Goal: Transaction & Acquisition: Purchase product/service

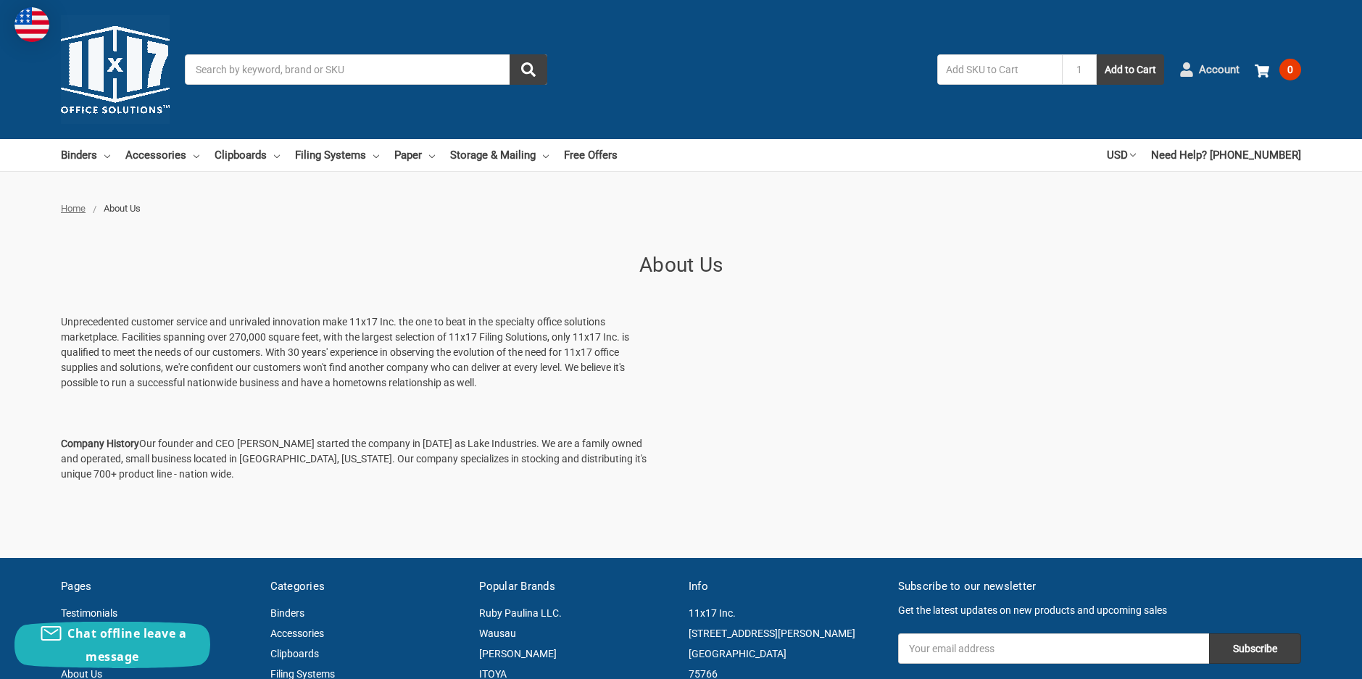
click at [1221, 71] on span "Account" at bounding box center [1219, 70] width 41 height 17
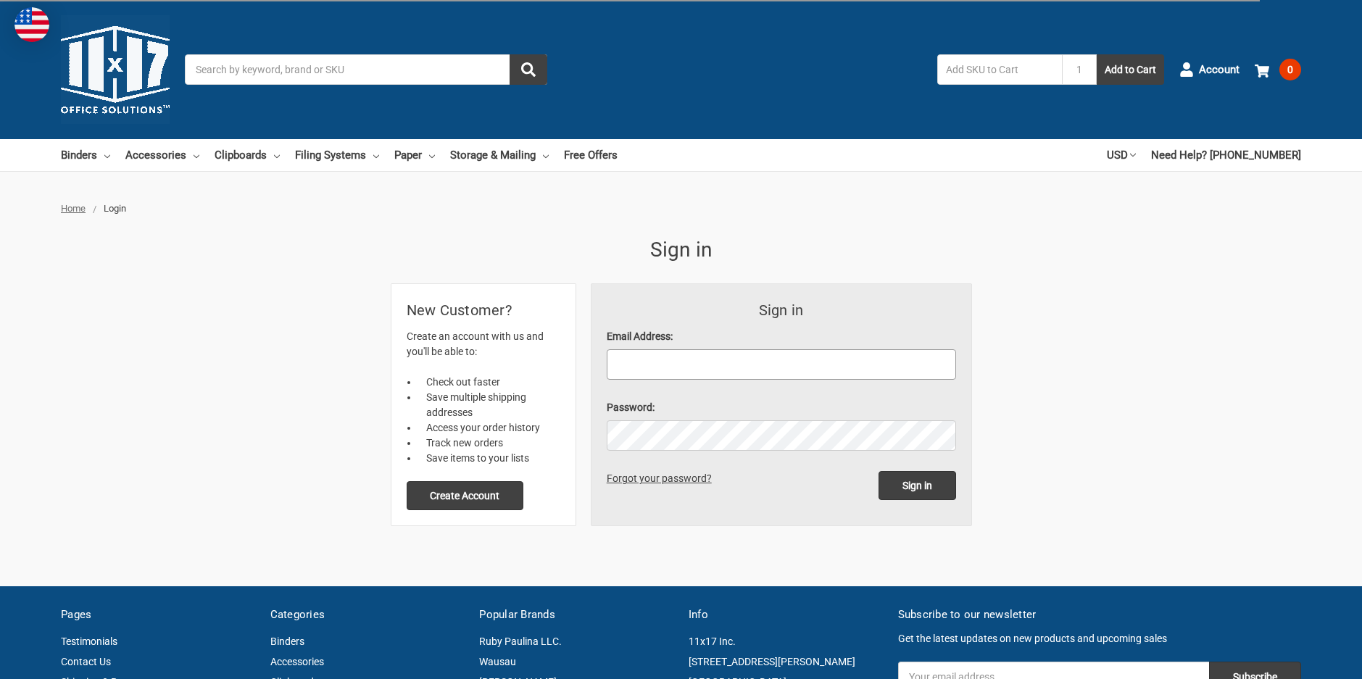
click at [663, 368] on input "Email Address:" at bounding box center [781, 364] width 349 height 30
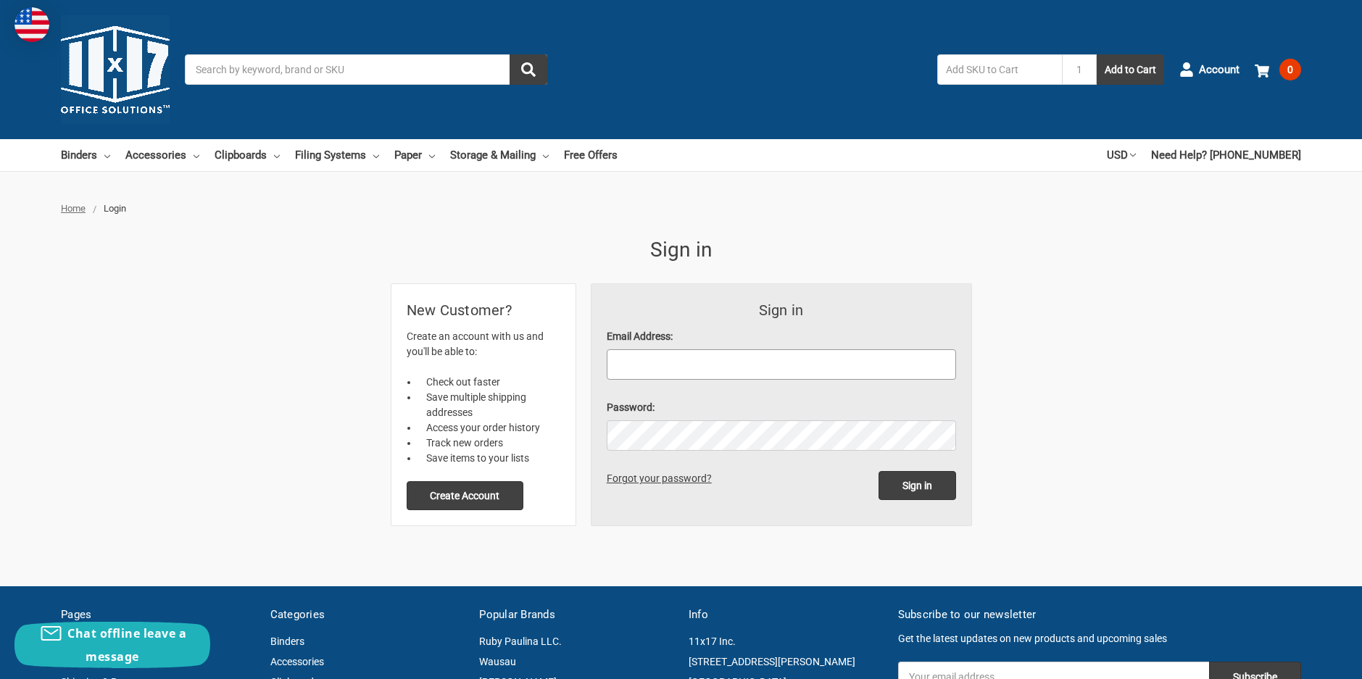
type input "[EMAIL_ADDRESS][DOMAIN_NAME]"
click at [879, 471] on input "Sign in" at bounding box center [918, 485] width 78 height 29
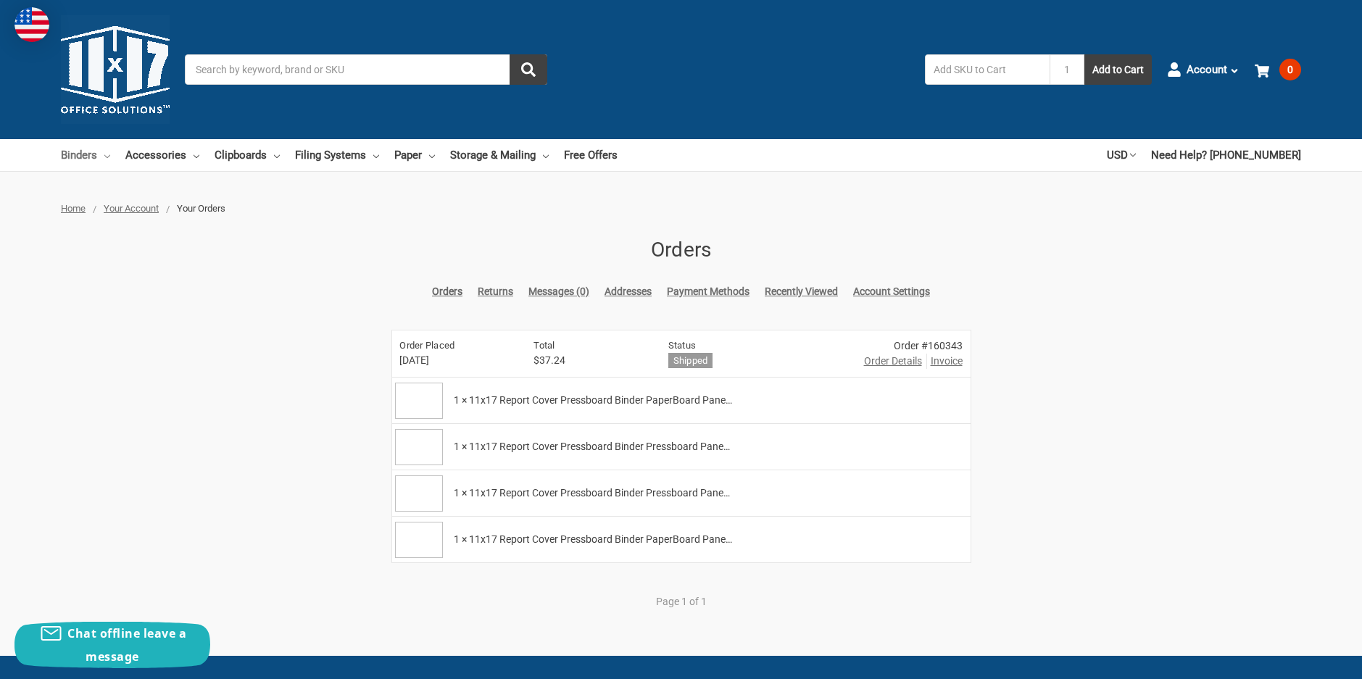
click at [78, 155] on link "Binders" at bounding box center [85, 155] width 49 height 32
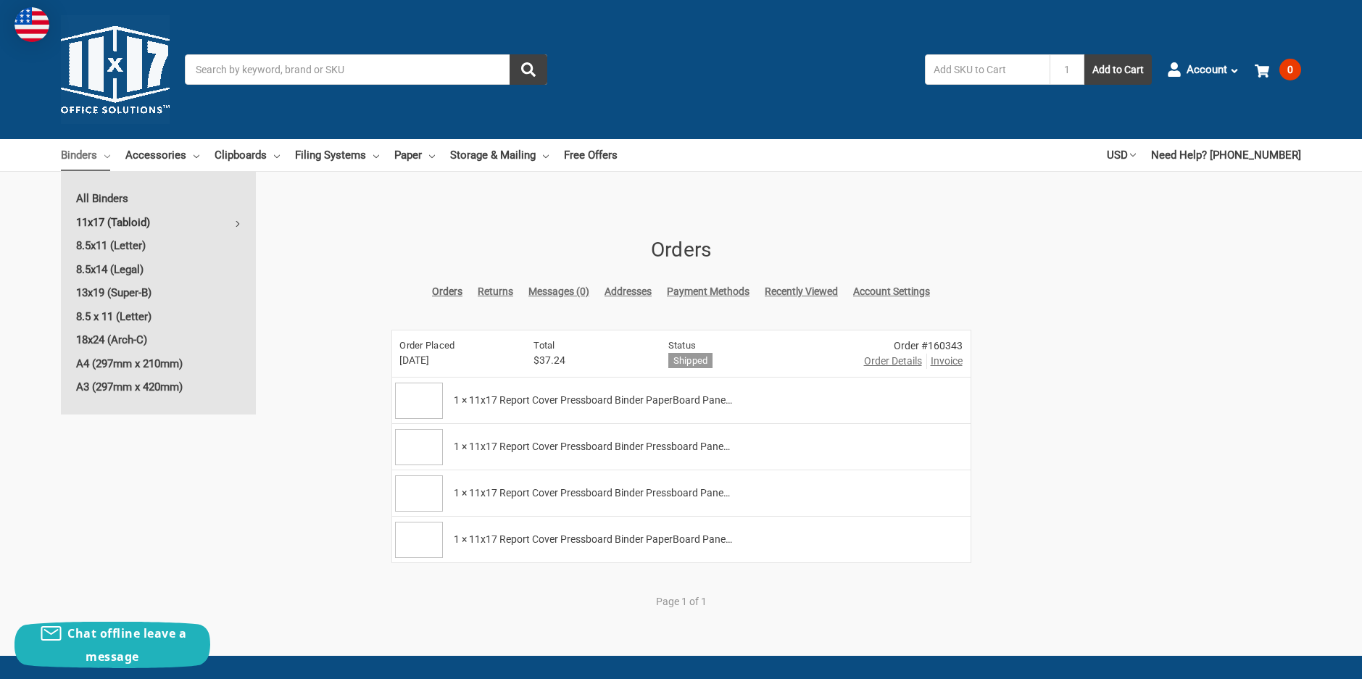
click at [113, 220] on link "11x17 (Tabloid)" at bounding box center [158, 222] width 195 height 23
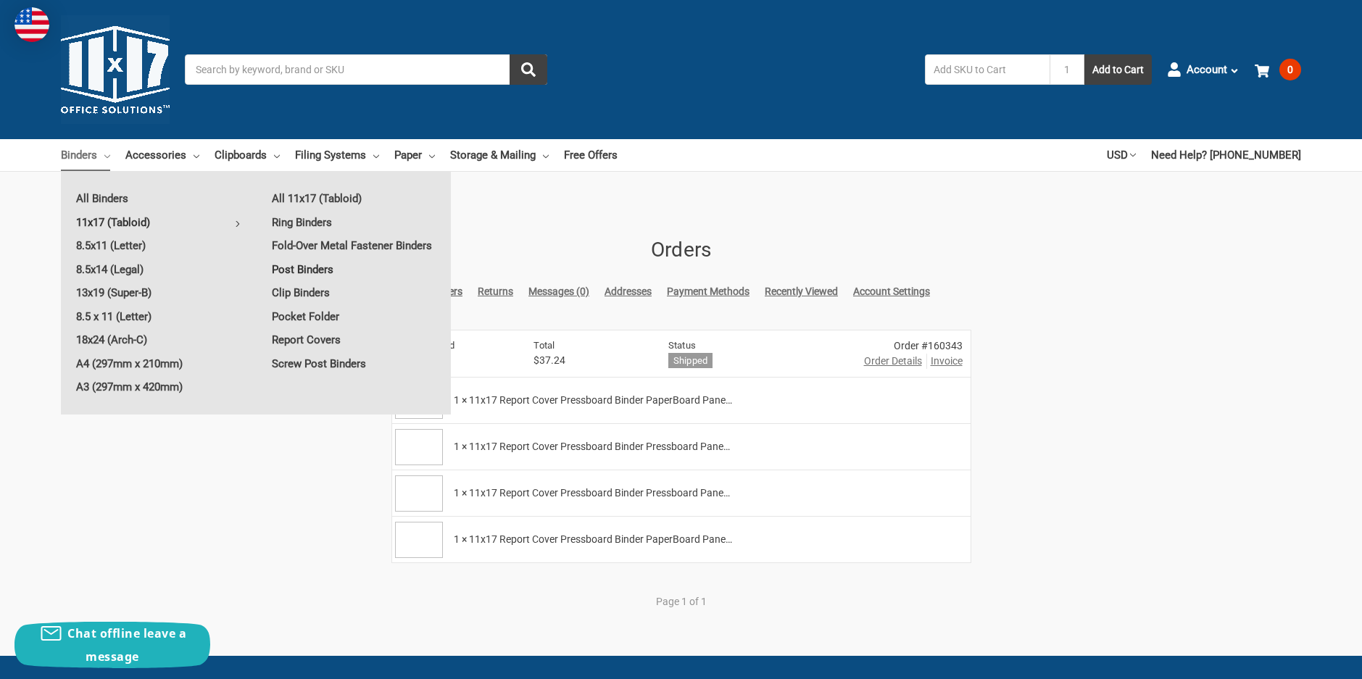
click at [302, 267] on link "Post Binders" at bounding box center [354, 269] width 194 height 23
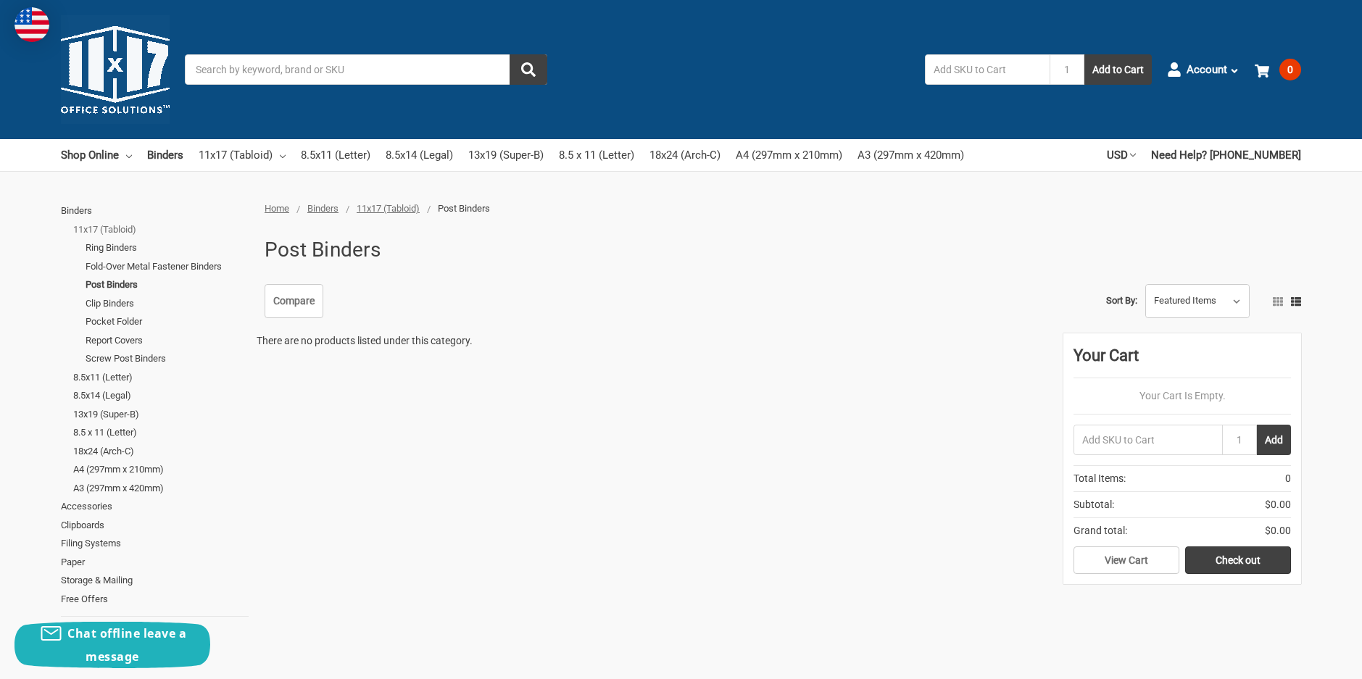
click at [104, 222] on link "11x17 (Tabloid)" at bounding box center [160, 229] width 175 height 19
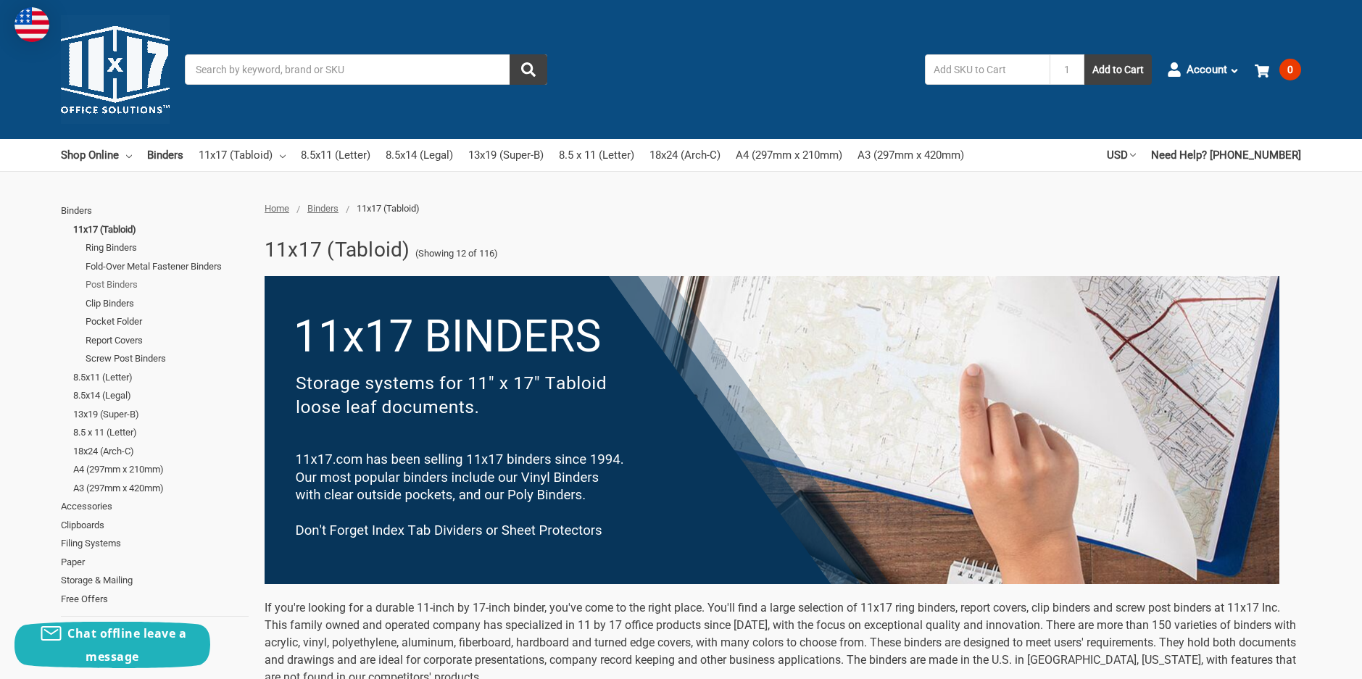
click at [123, 280] on link "Post Binders" at bounding box center [167, 285] width 163 height 19
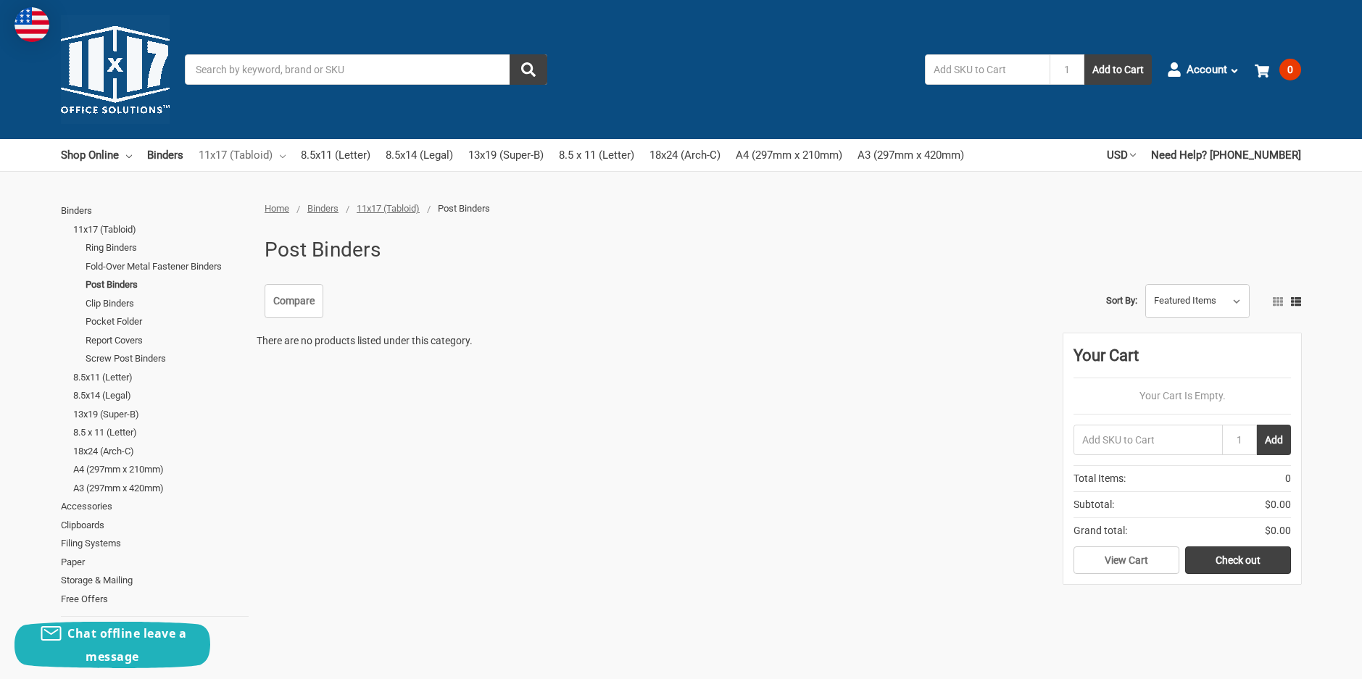
click at [236, 152] on link "11x17 (Tabloid)" at bounding box center [242, 155] width 87 height 32
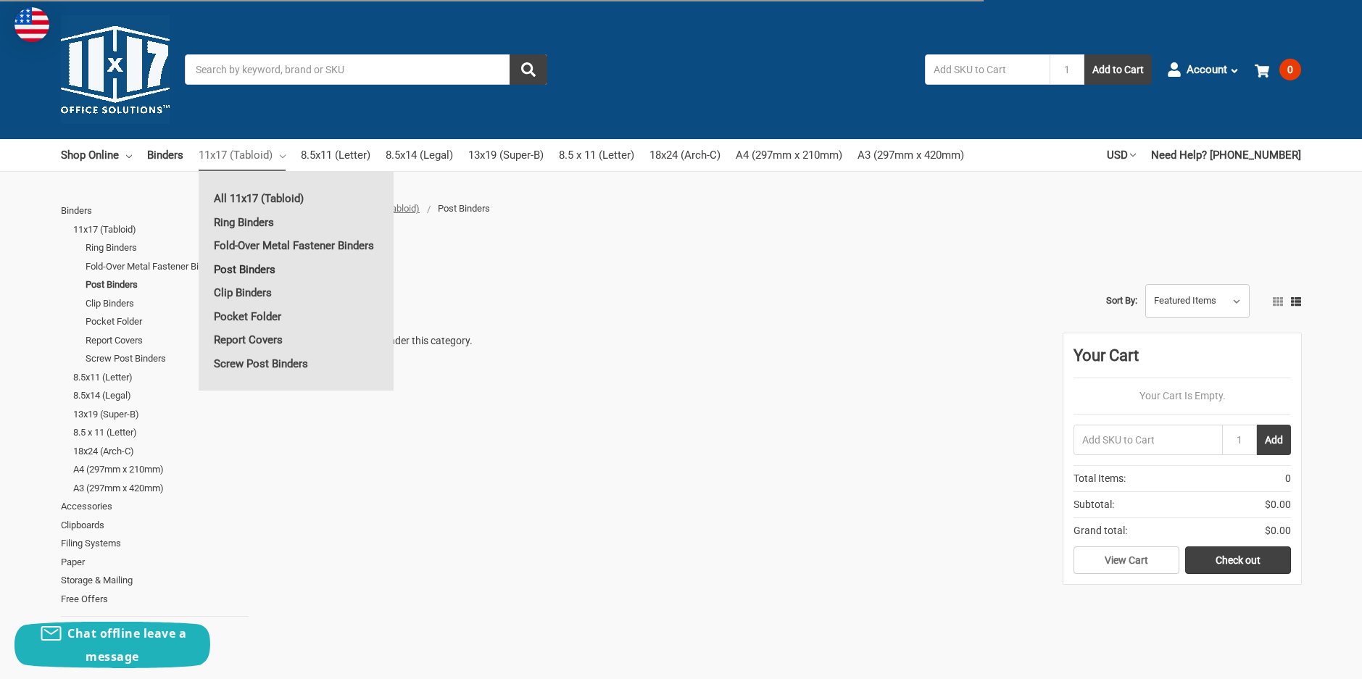
click at [257, 267] on link "Post Binders" at bounding box center [296, 269] width 195 height 23
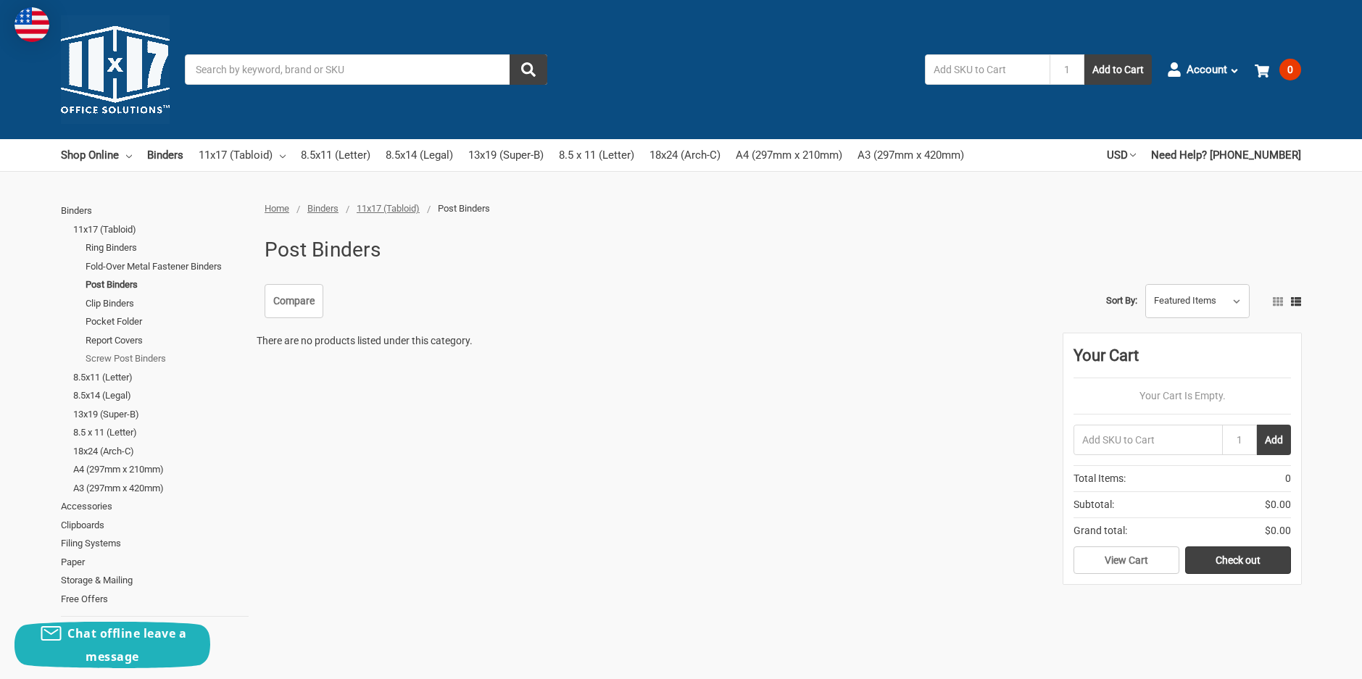
click at [154, 357] on link "Screw Post Binders" at bounding box center [167, 358] width 163 height 19
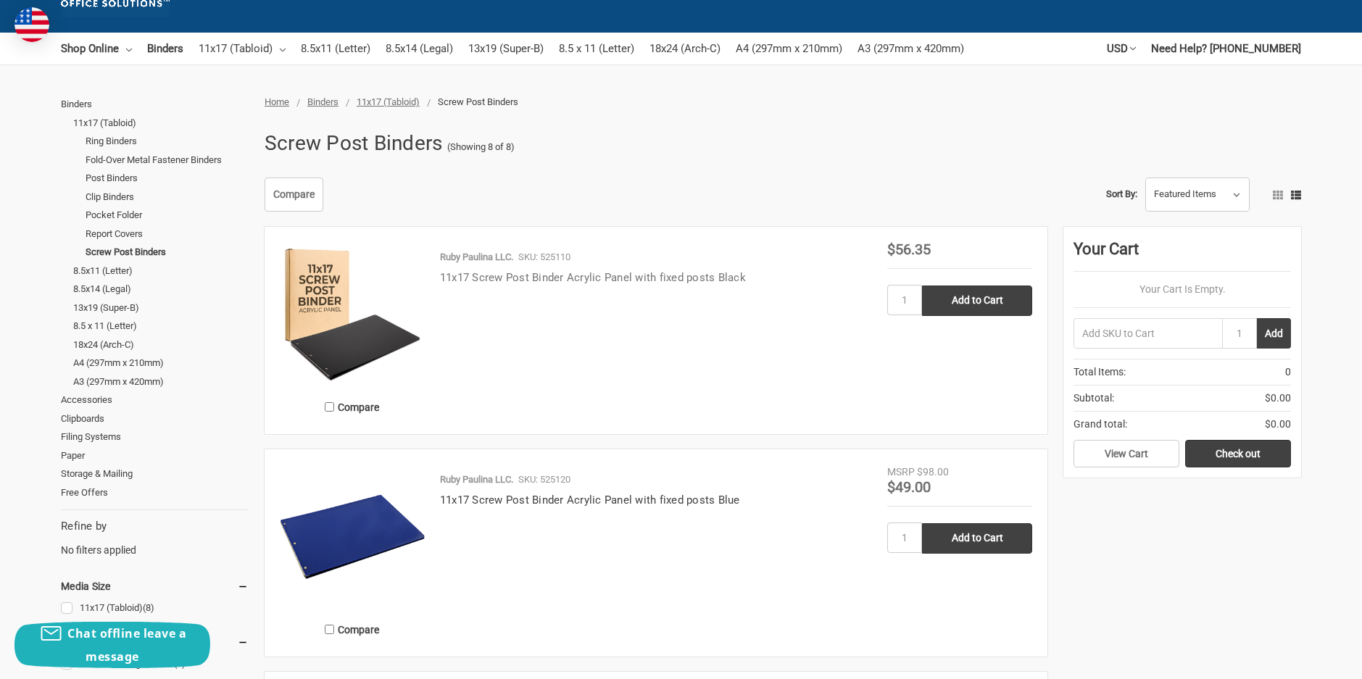
scroll to position [145, 0]
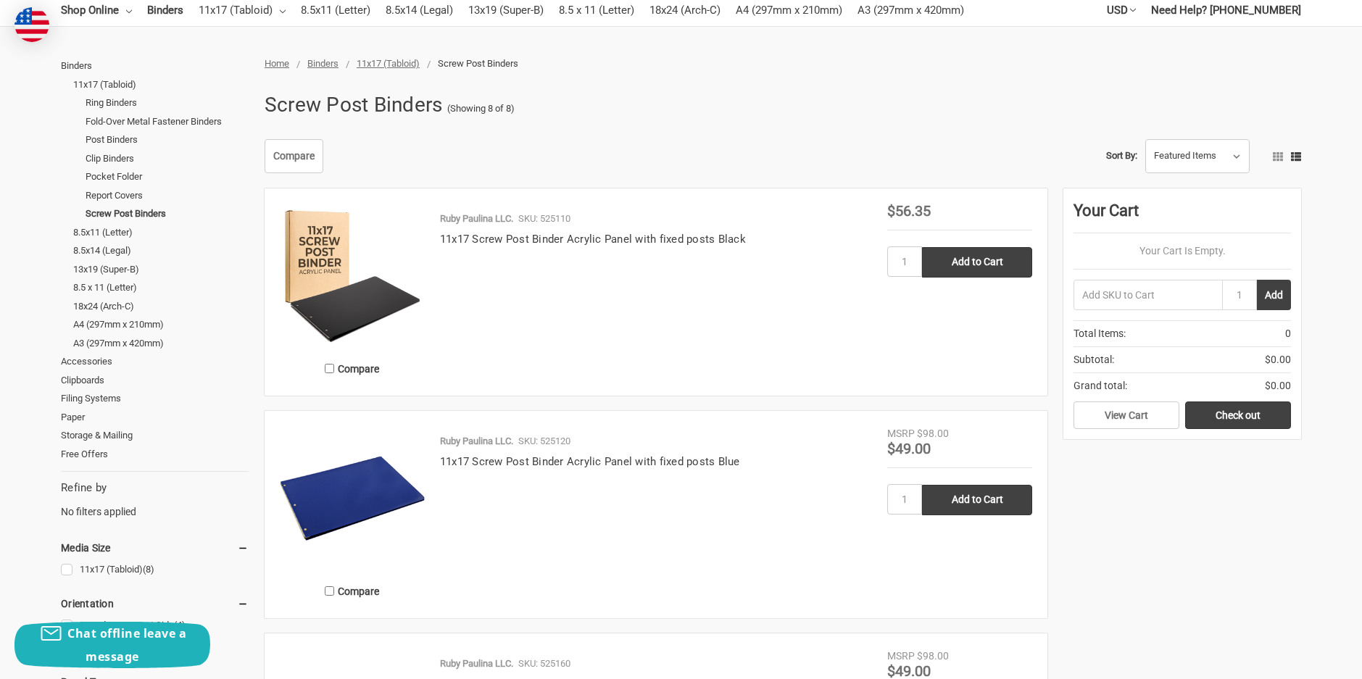
click at [364, 292] on img at bounding box center [352, 276] width 145 height 145
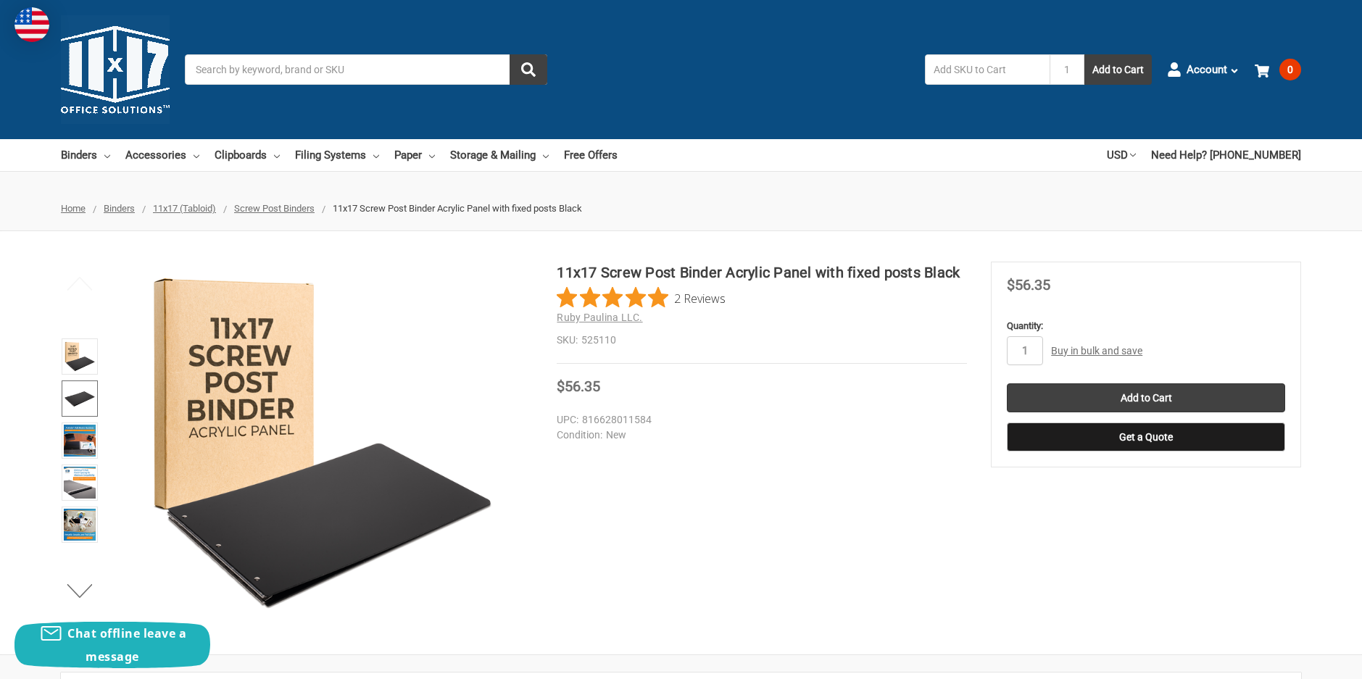
click at [83, 402] on img at bounding box center [80, 399] width 32 height 32
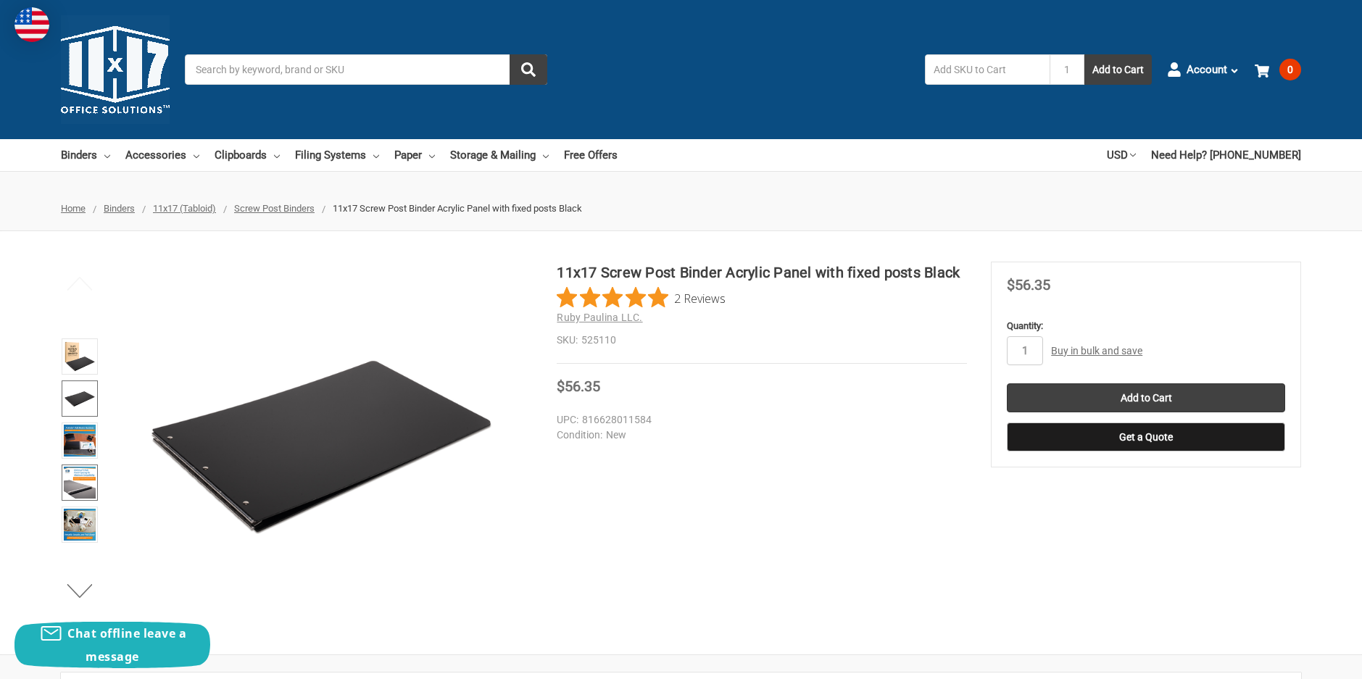
click at [80, 487] on img at bounding box center [80, 483] width 32 height 32
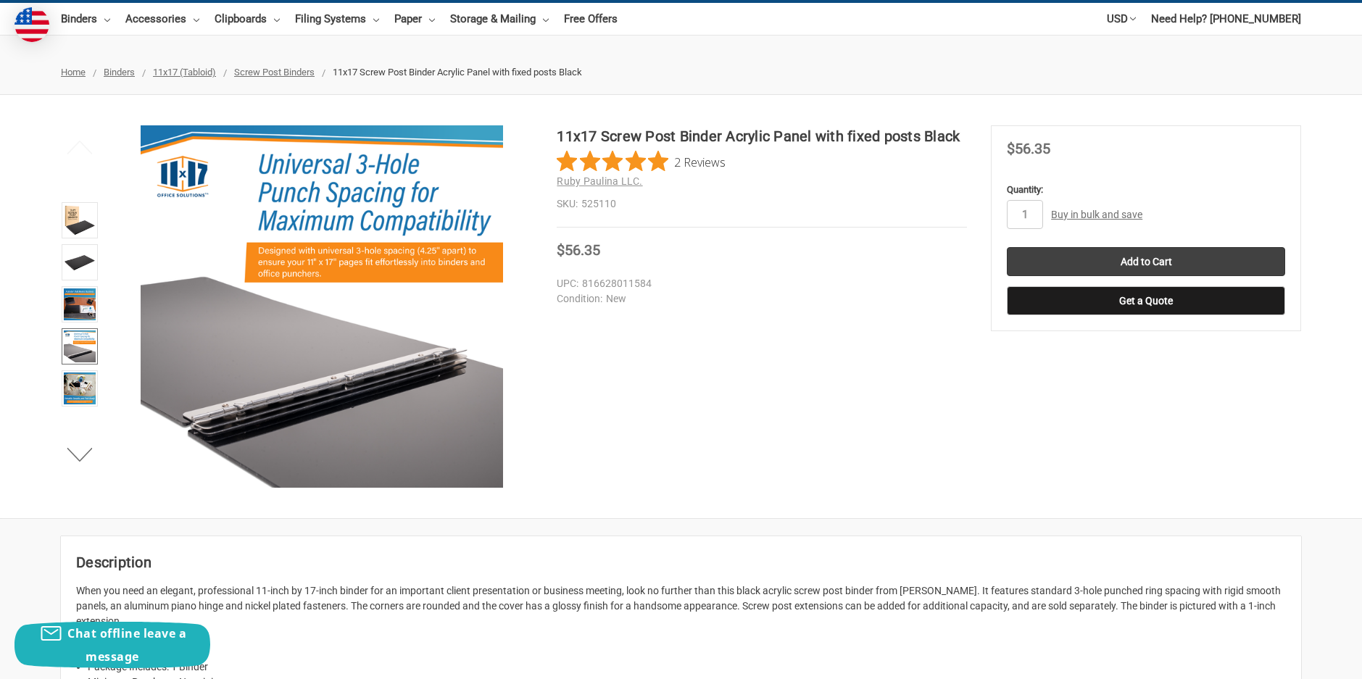
scroll to position [145, 0]
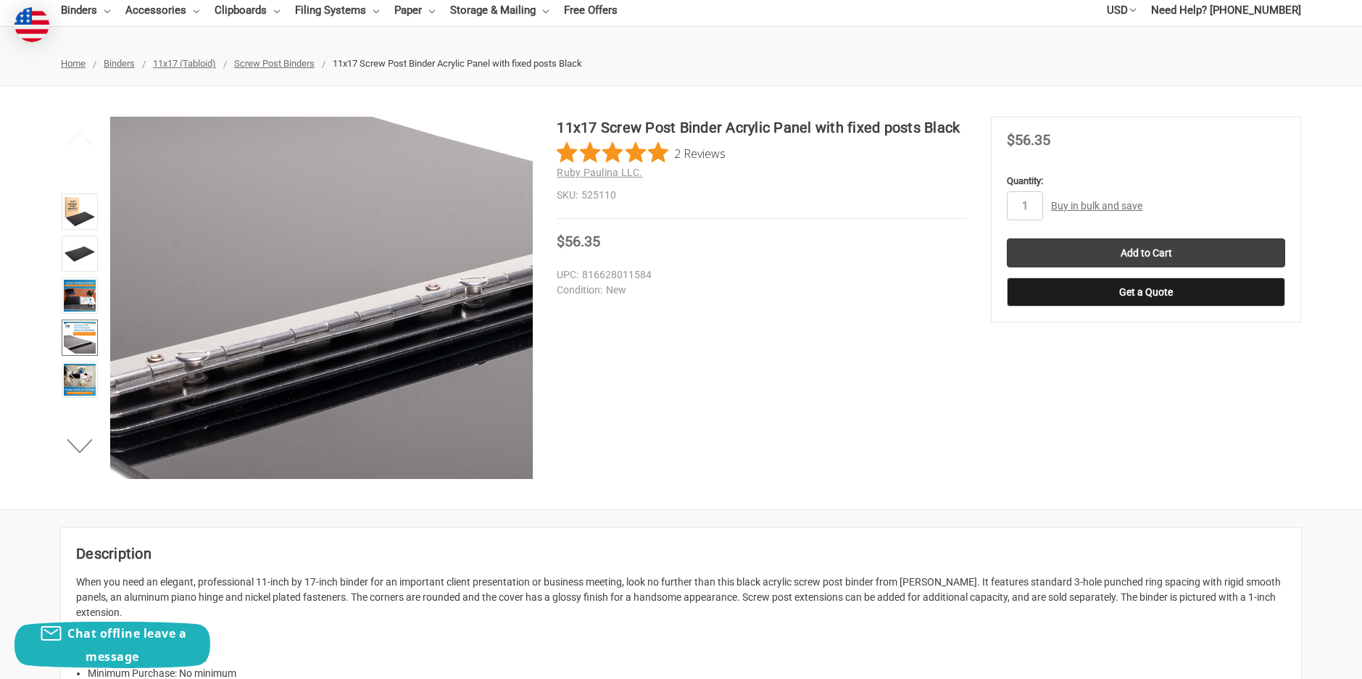
click at [254, 421] on img at bounding box center [402, 105] width 928 height 928
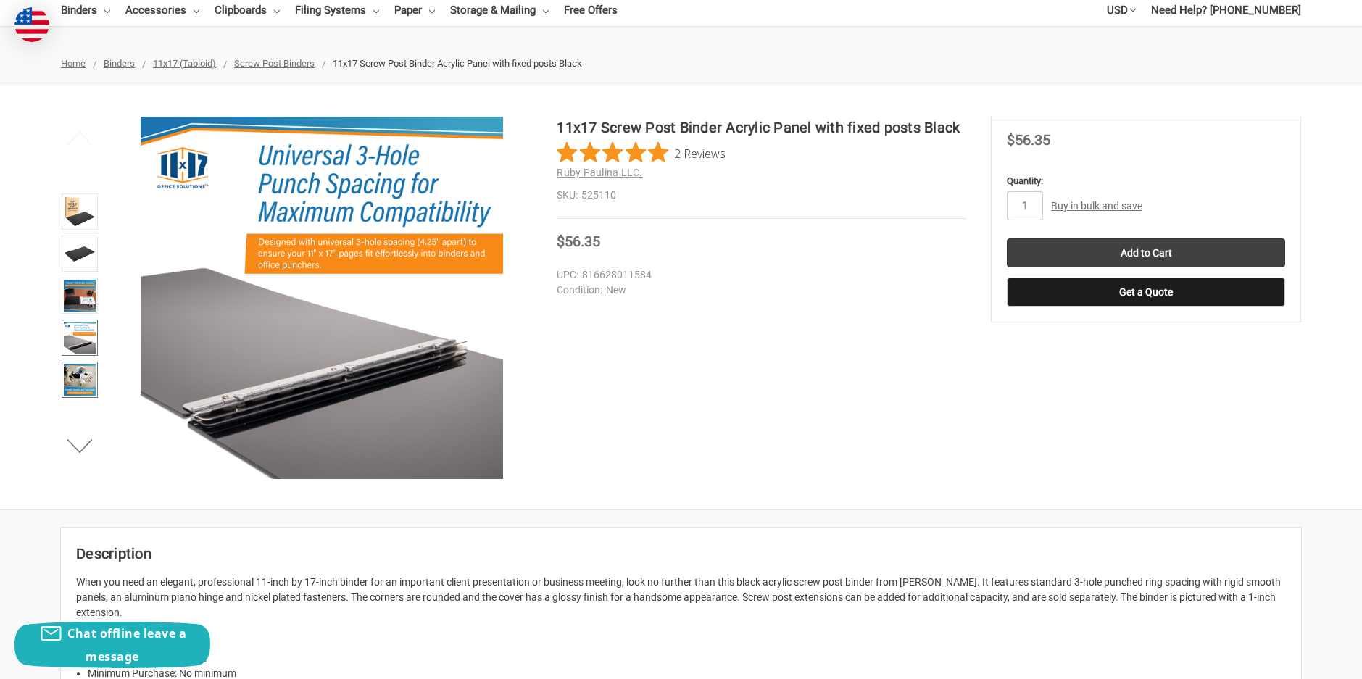
click at [73, 373] on img at bounding box center [80, 380] width 32 height 32
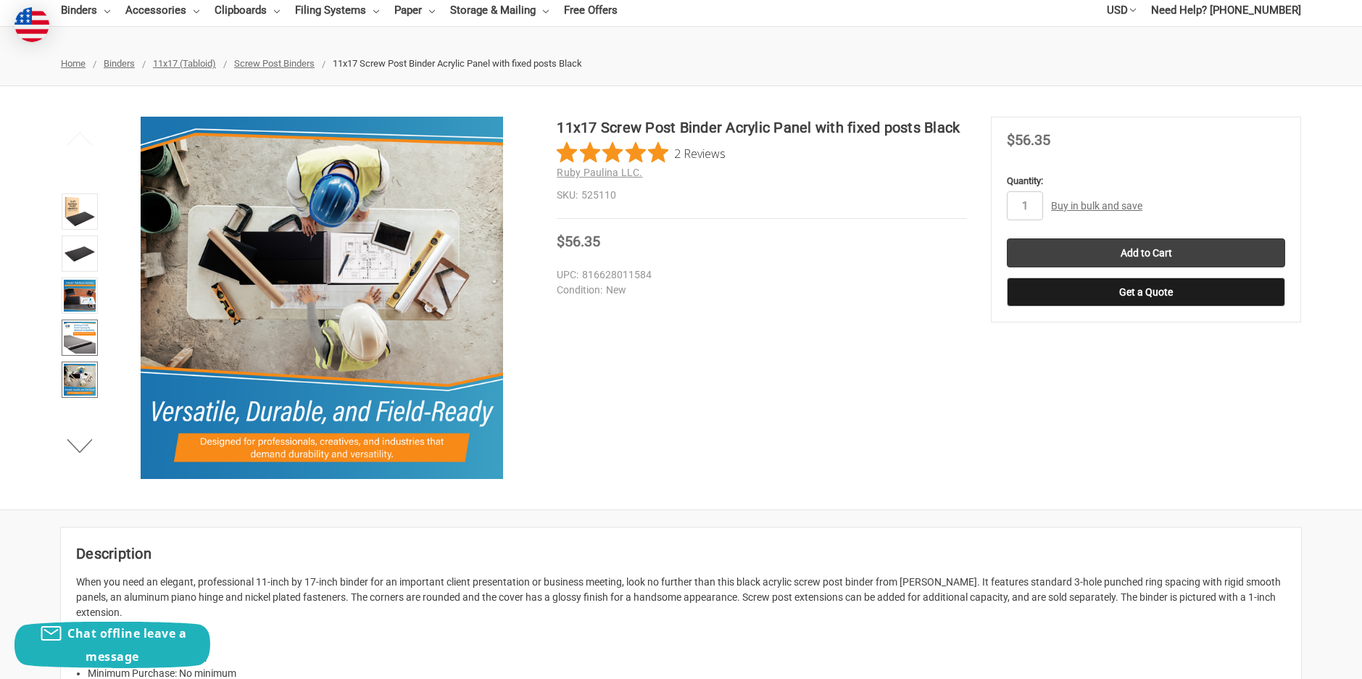
click at [78, 349] on img at bounding box center [80, 338] width 32 height 32
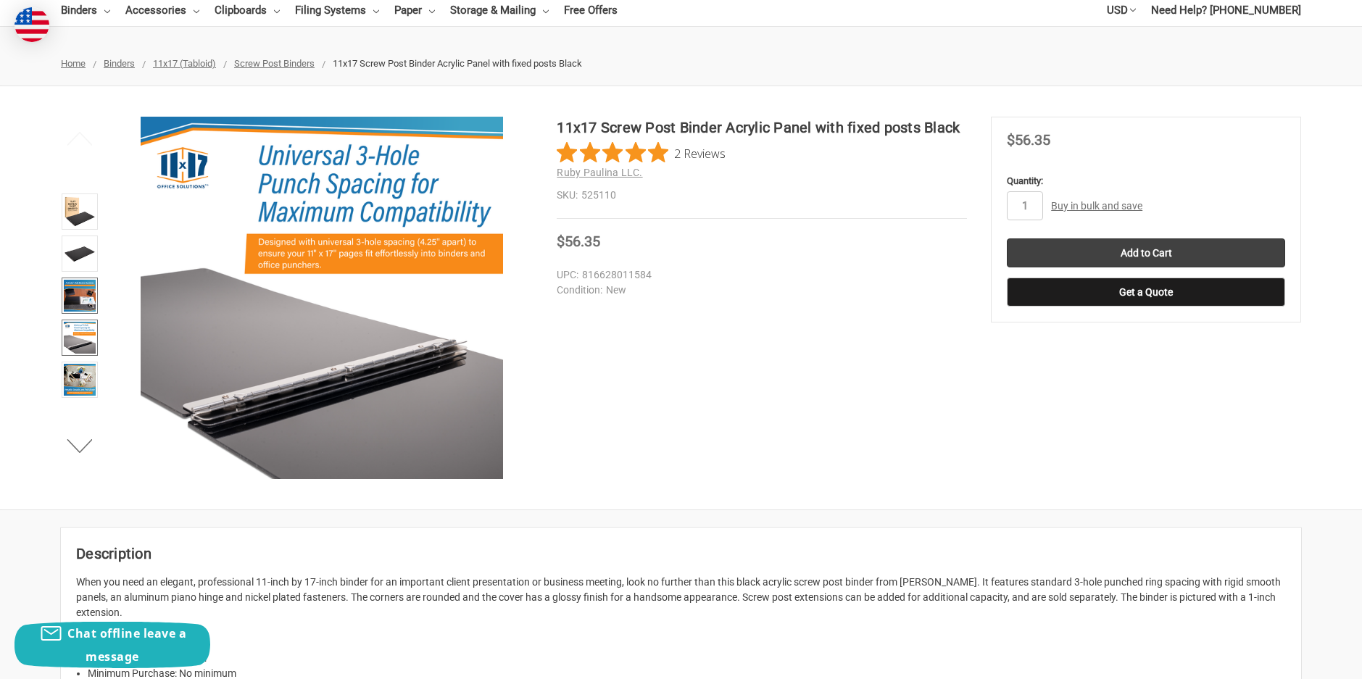
click at [78, 294] on img at bounding box center [80, 296] width 32 height 32
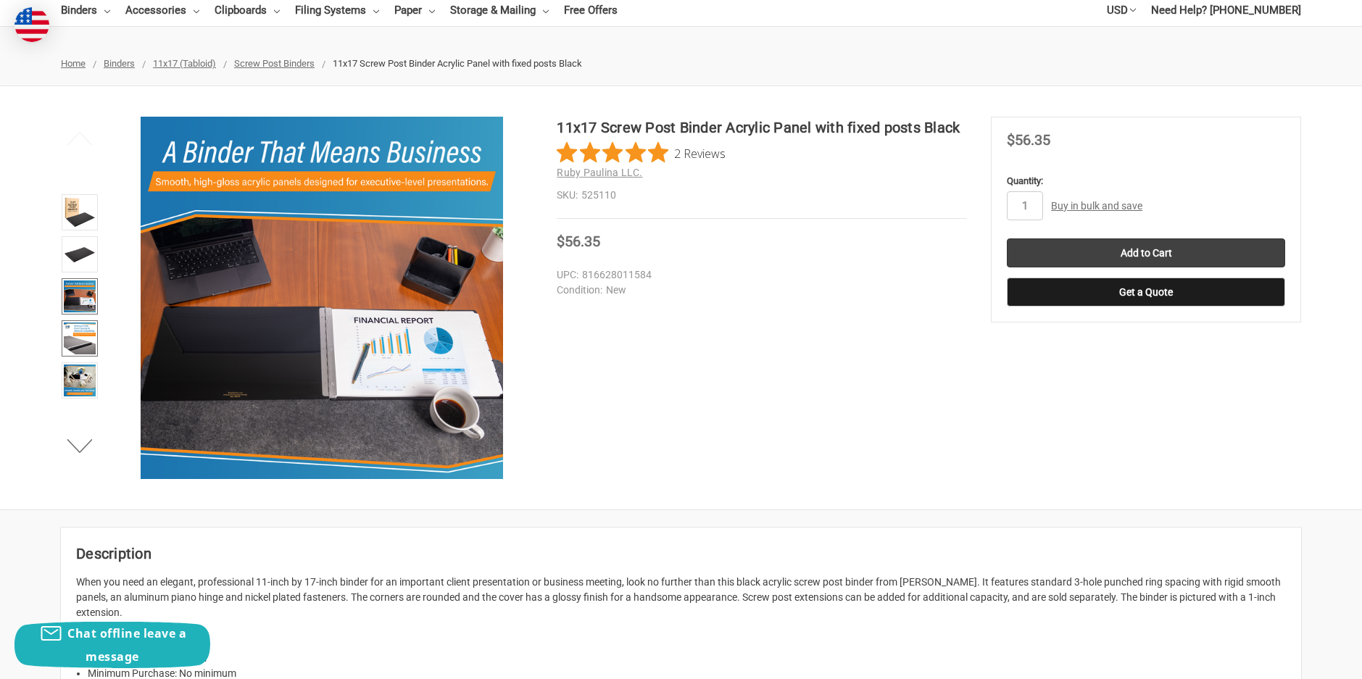
click at [78, 336] on img at bounding box center [80, 339] width 32 height 32
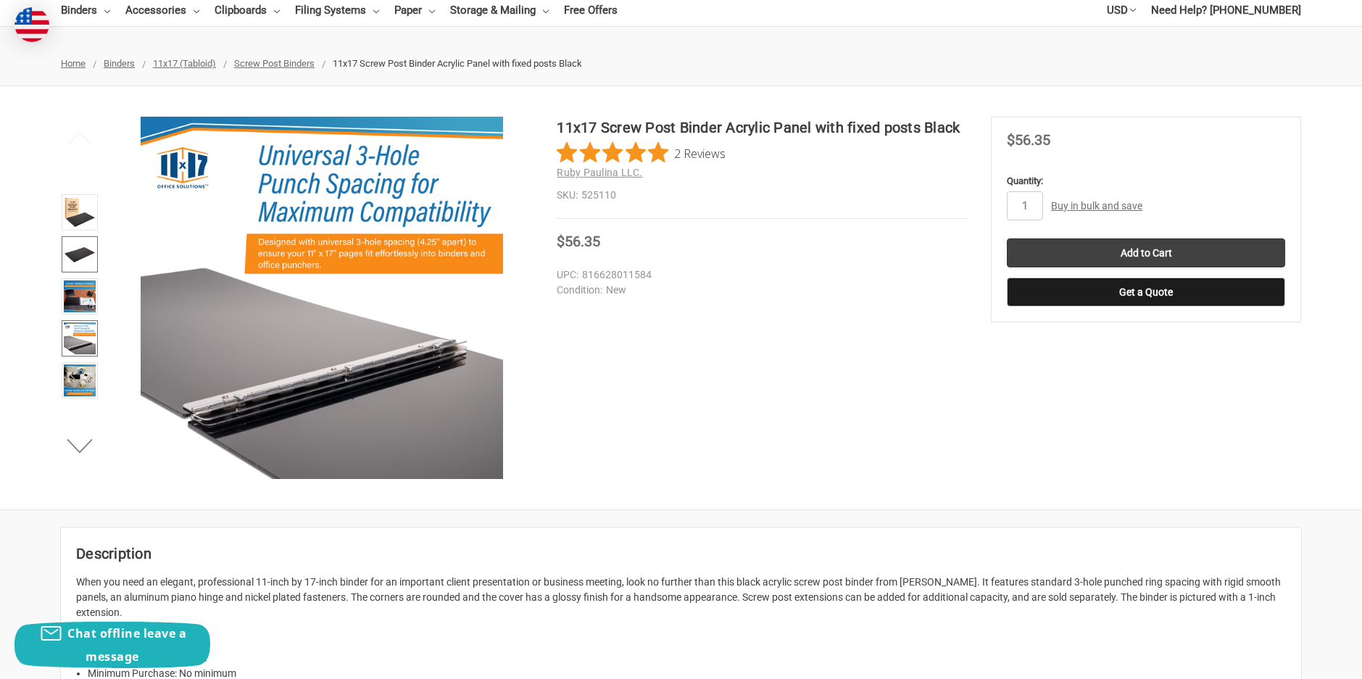
click at [73, 257] on img at bounding box center [80, 255] width 32 height 32
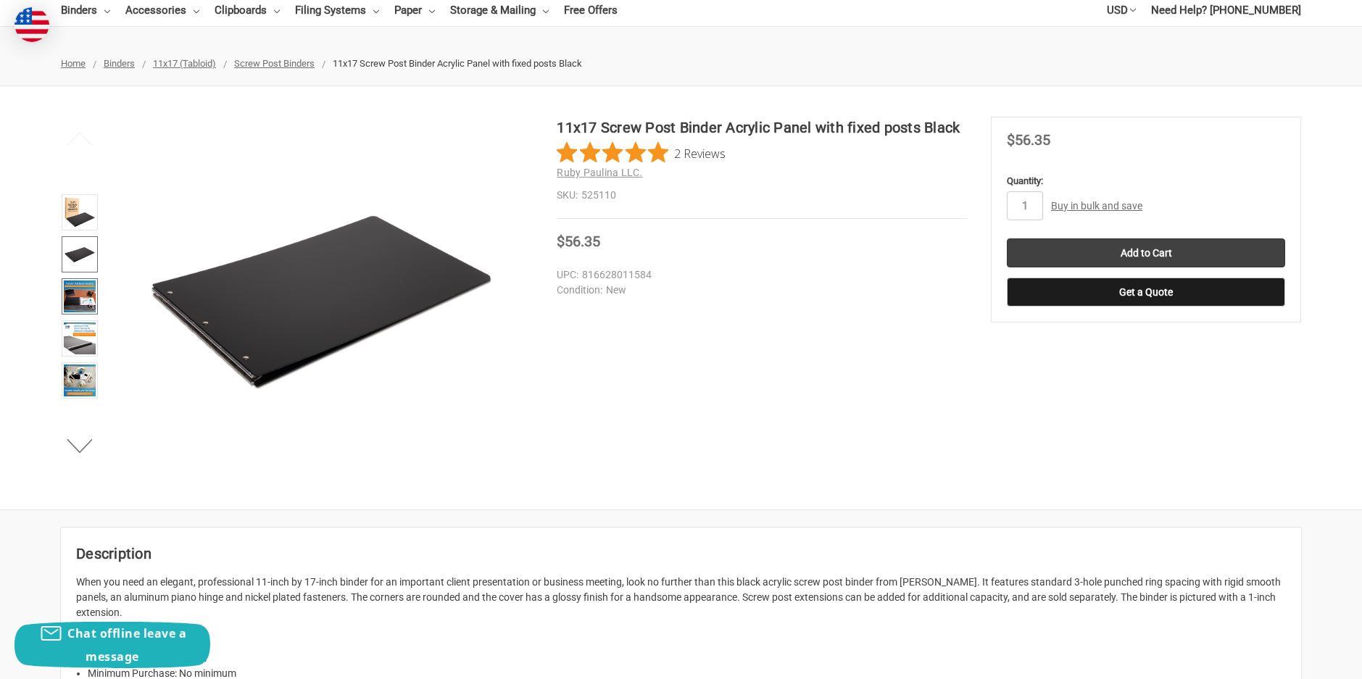
click at [70, 311] on img at bounding box center [80, 297] width 32 height 32
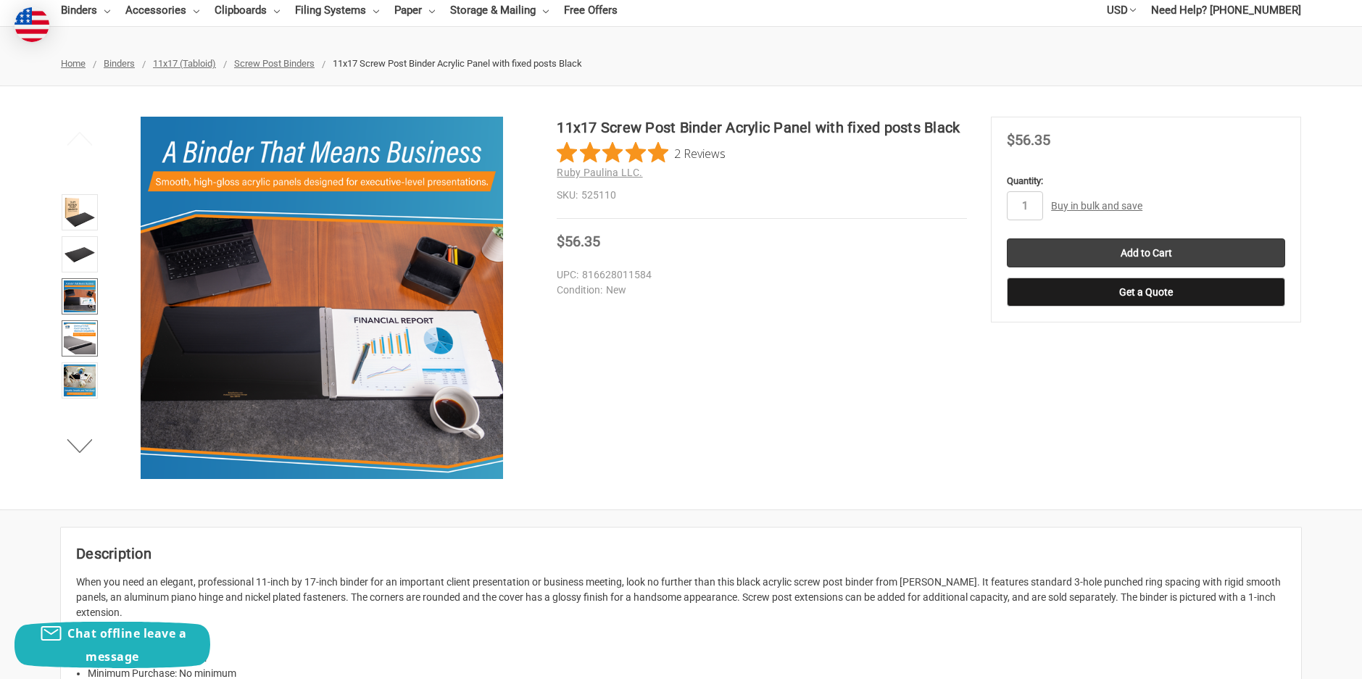
click at [75, 333] on img at bounding box center [80, 339] width 32 height 32
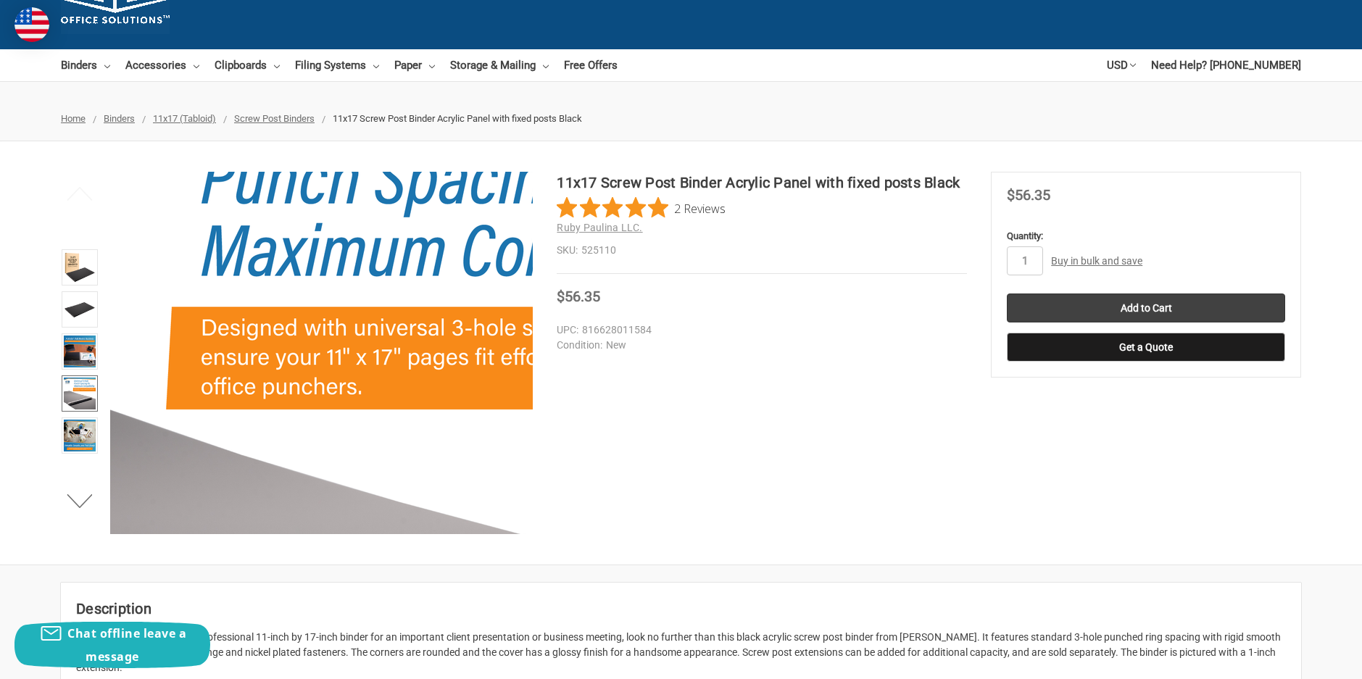
scroll to position [0, 0]
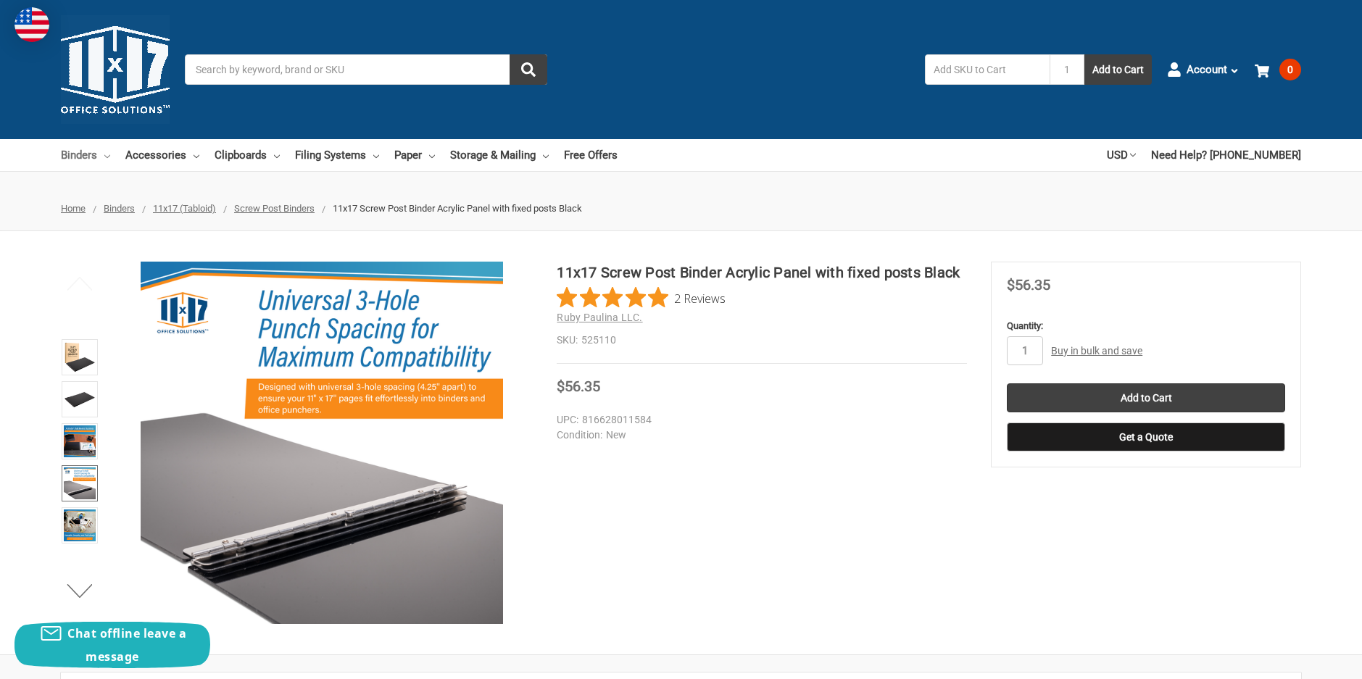
click at [102, 157] on link "Binders" at bounding box center [85, 155] width 49 height 32
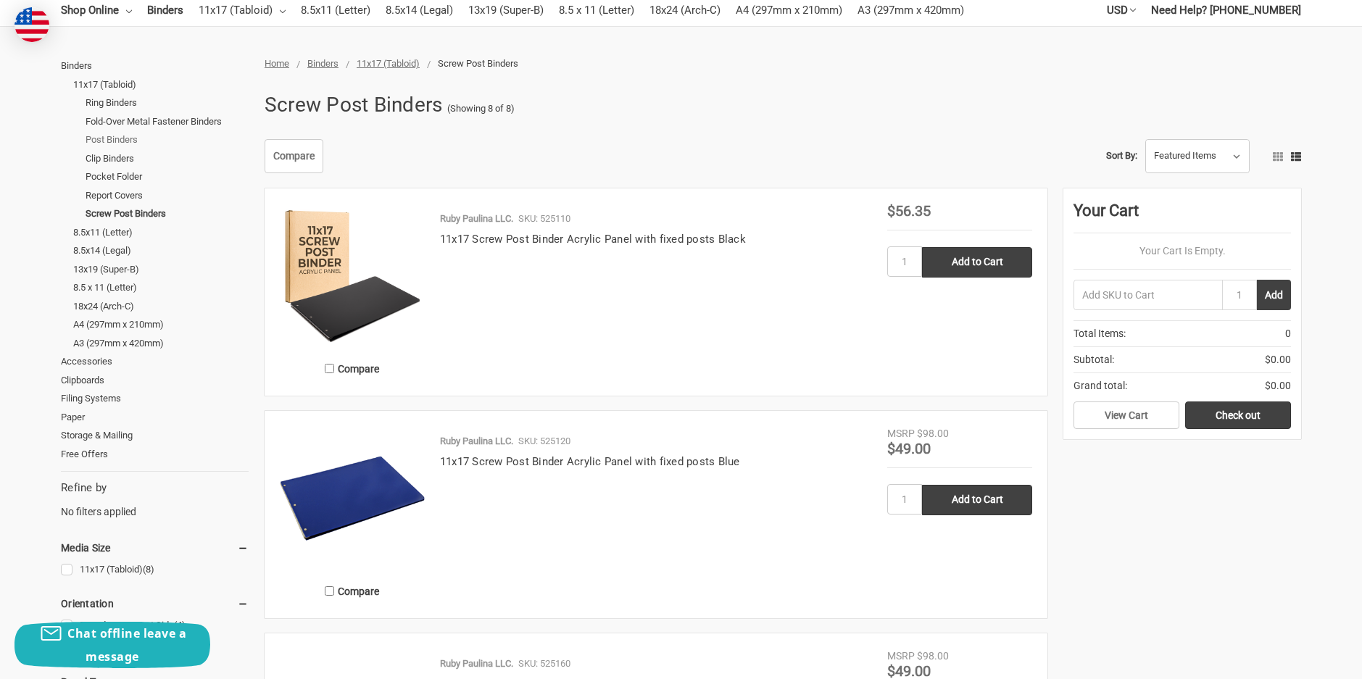
click at [109, 137] on link "Post Binders" at bounding box center [167, 140] width 163 height 19
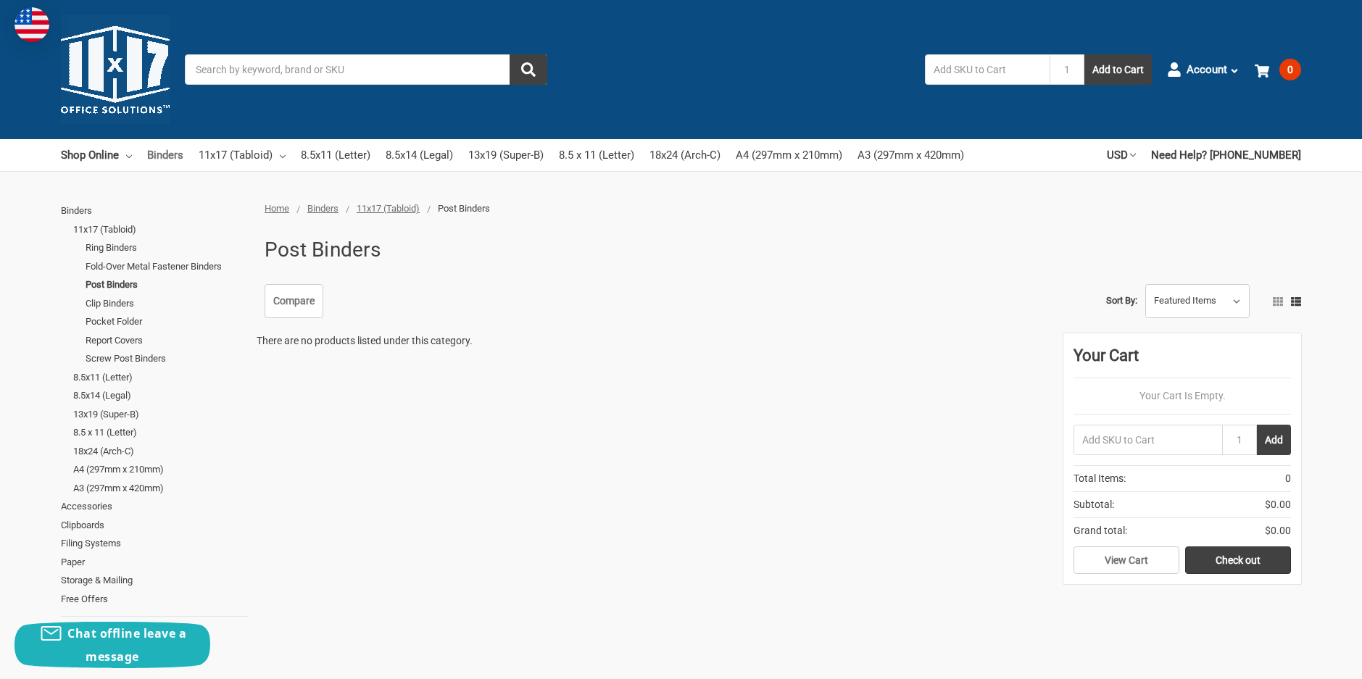
click at [153, 153] on link "Binders" at bounding box center [165, 155] width 36 height 32
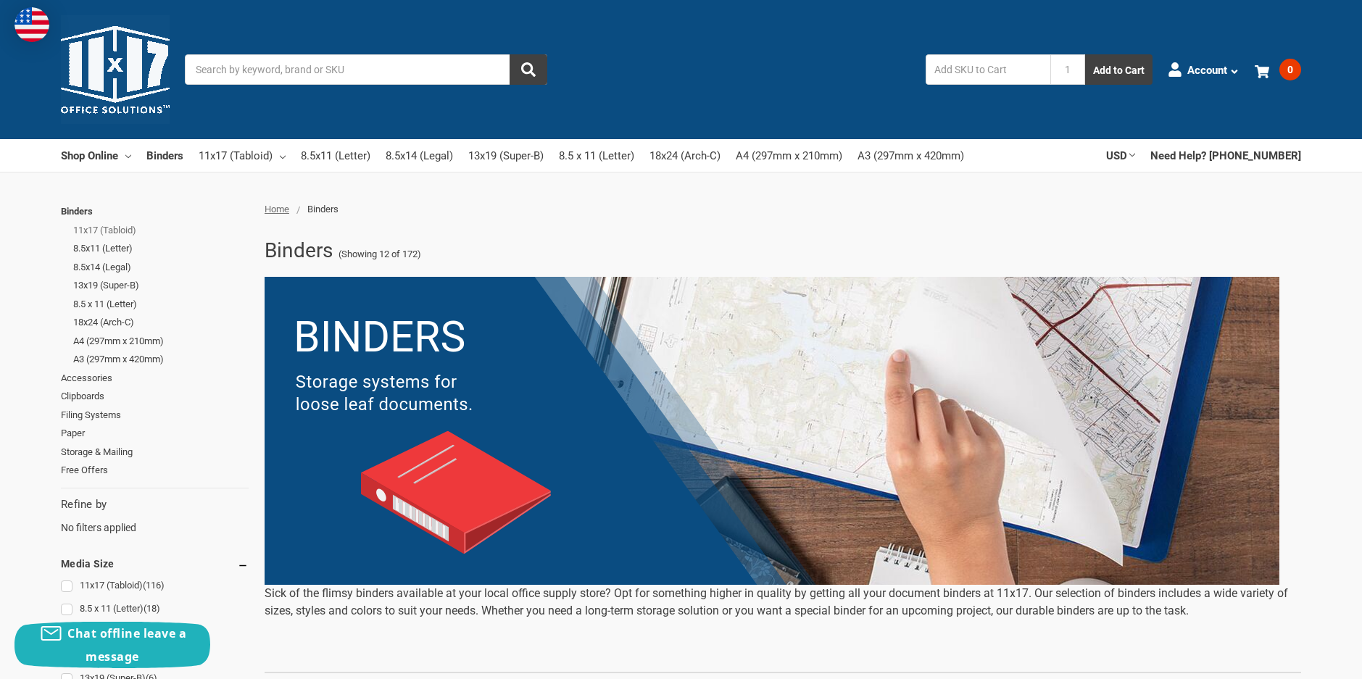
click at [99, 226] on link "11x17 (Tabloid)" at bounding box center [160, 230] width 175 height 19
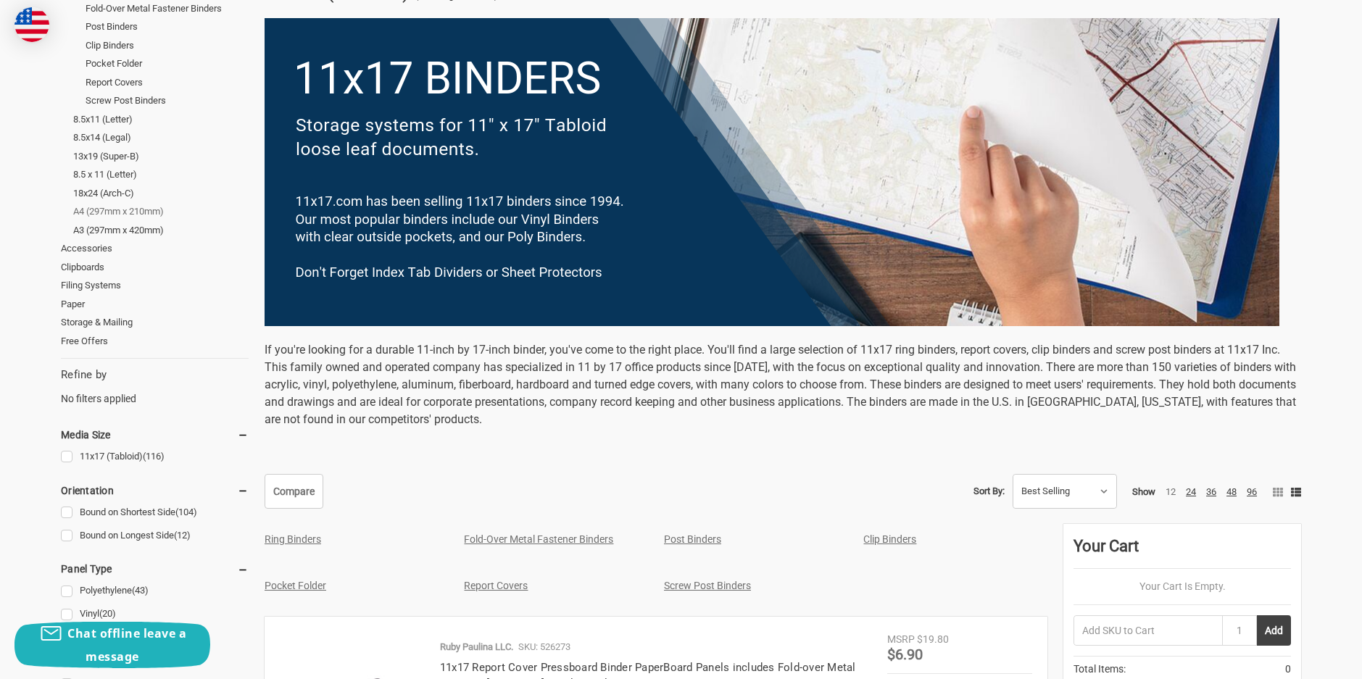
scroll to position [290, 0]
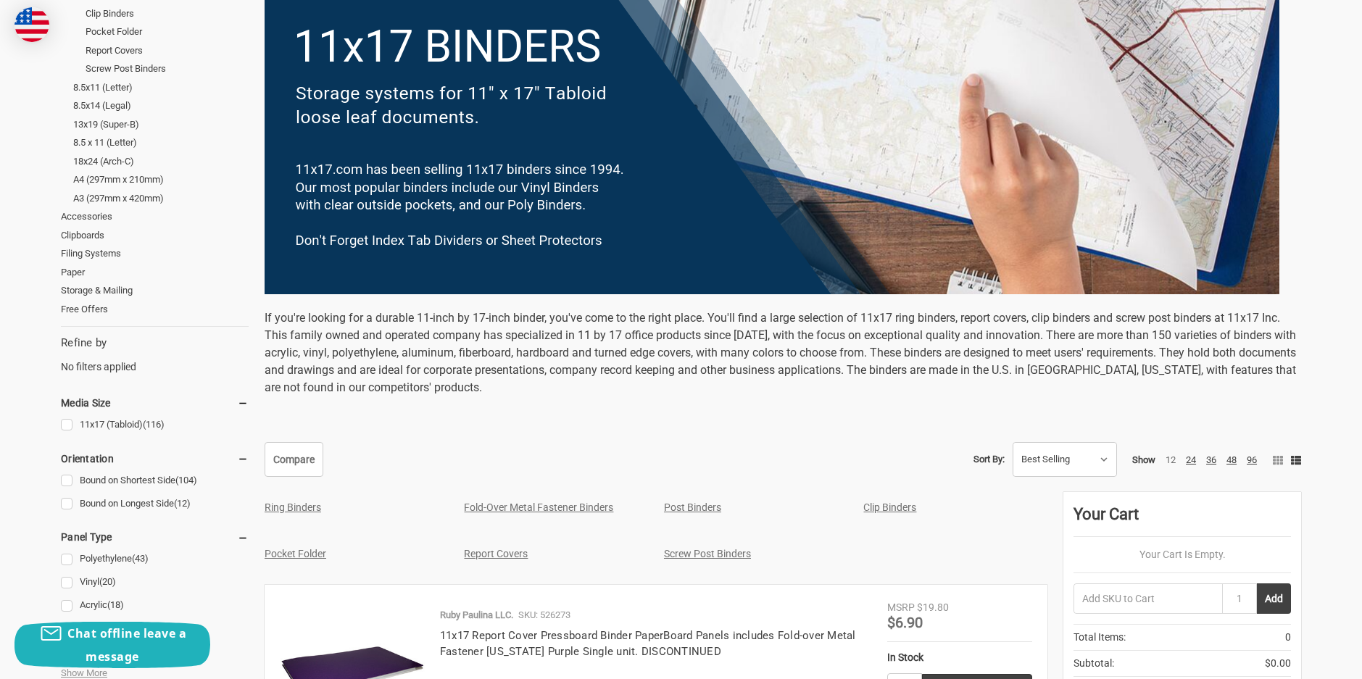
click at [706, 505] on link "Post Binders" at bounding box center [692, 508] width 57 height 12
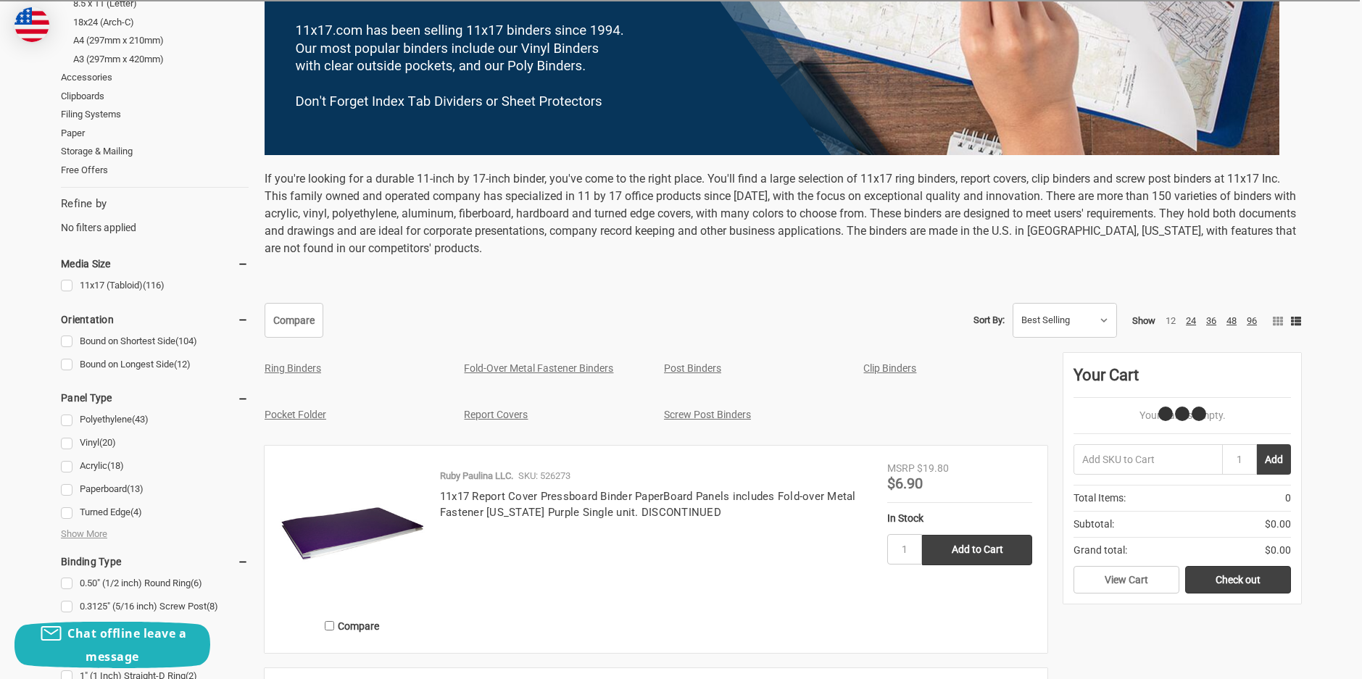
scroll to position [435, 0]
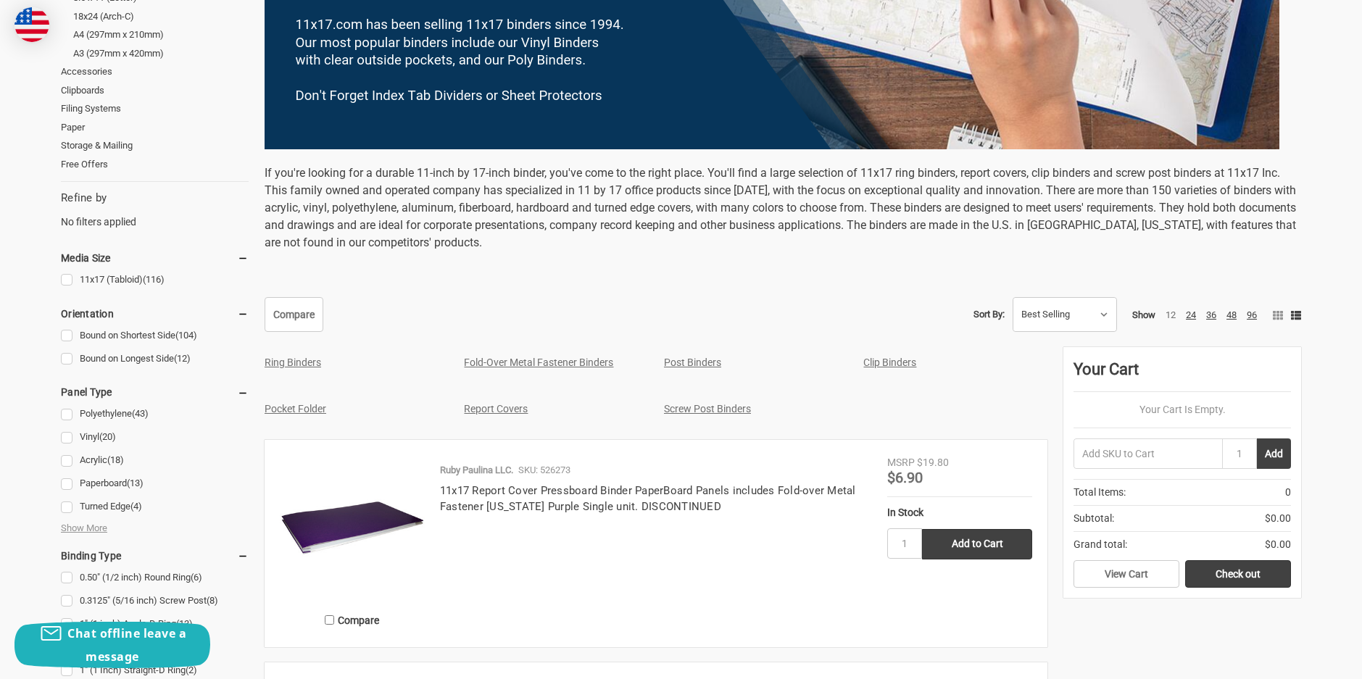
click at [704, 401] on div "Screw Post Binders" at bounding box center [748, 409] width 185 height 31
click at [696, 404] on link "Screw Post Binders" at bounding box center [707, 409] width 87 height 12
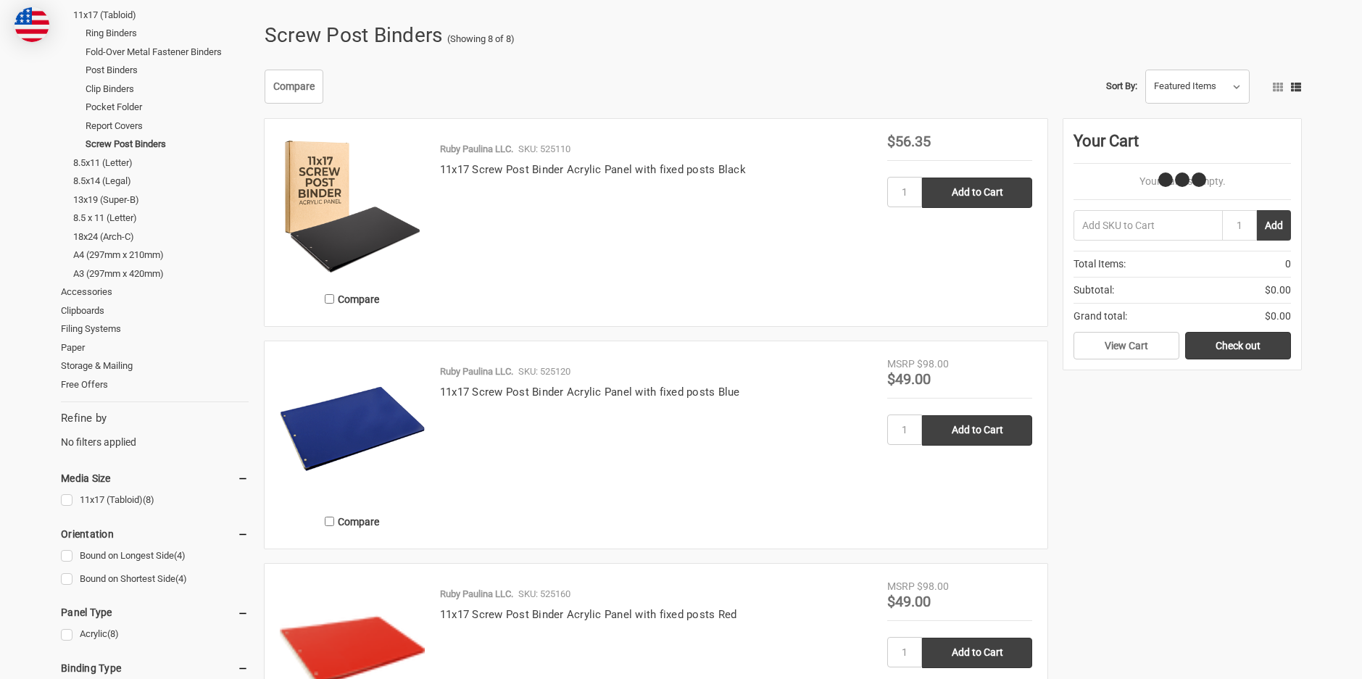
scroll to position [218, 0]
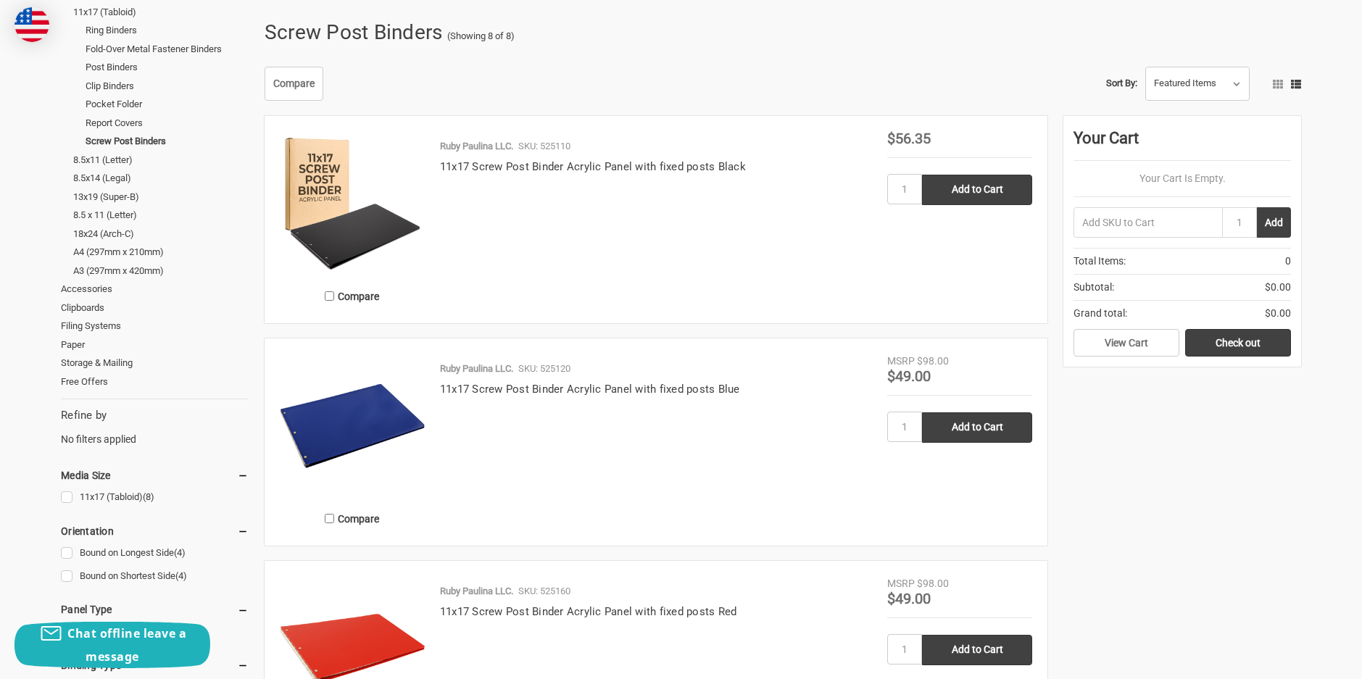
click at [322, 188] on img at bounding box center [352, 203] width 145 height 145
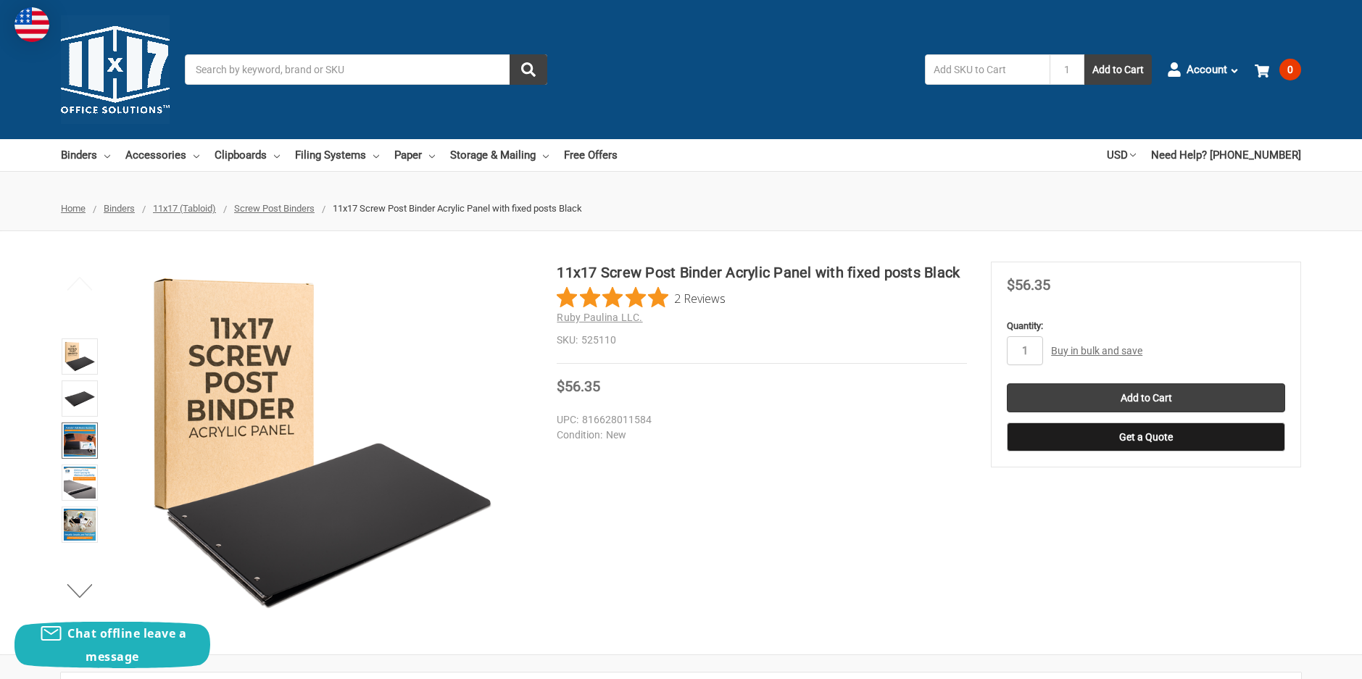
click at [70, 439] on img at bounding box center [80, 441] width 32 height 32
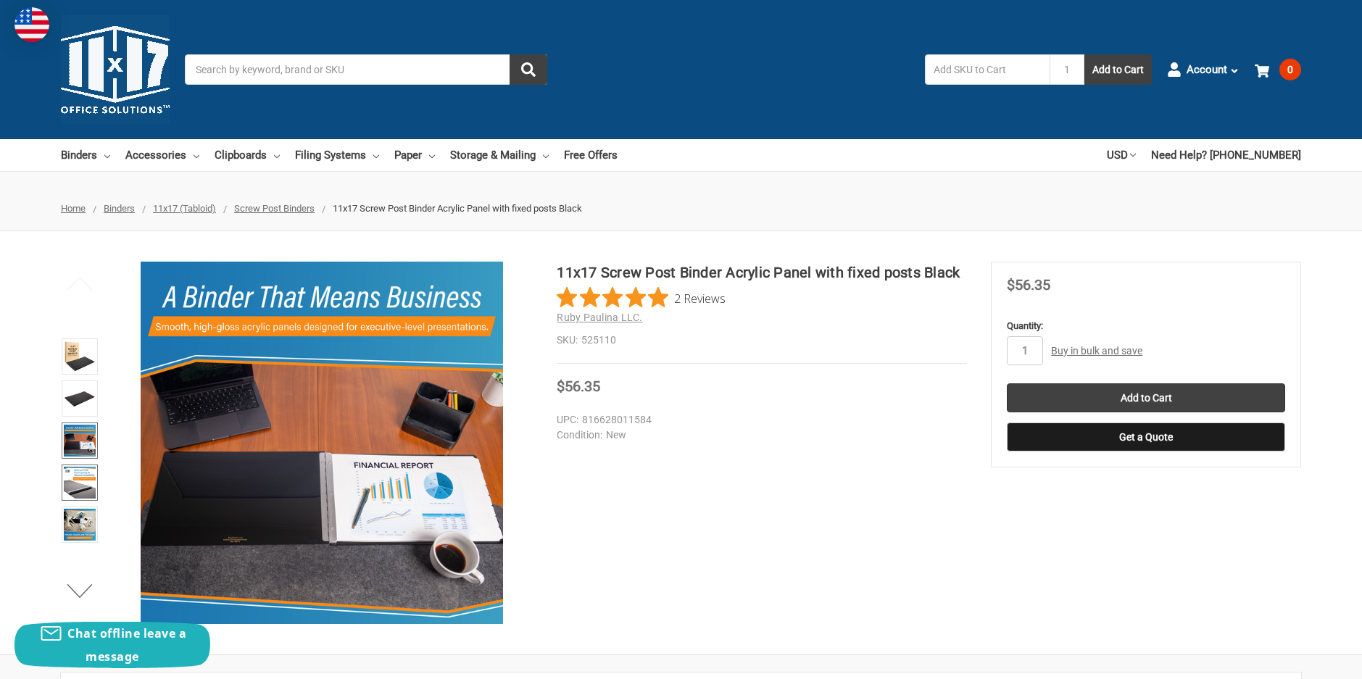
click at [76, 478] on img at bounding box center [80, 483] width 32 height 32
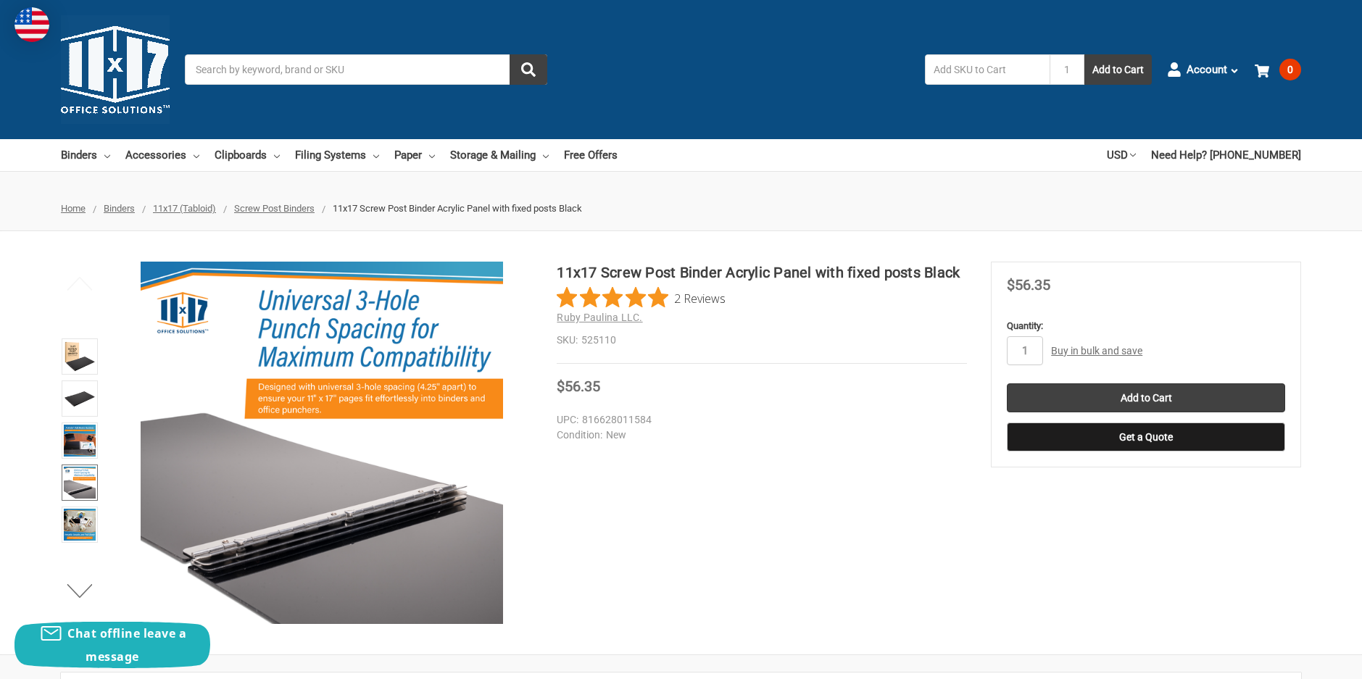
click at [1091, 351] on link "Buy in bulk and save" at bounding box center [1096, 351] width 91 height 12
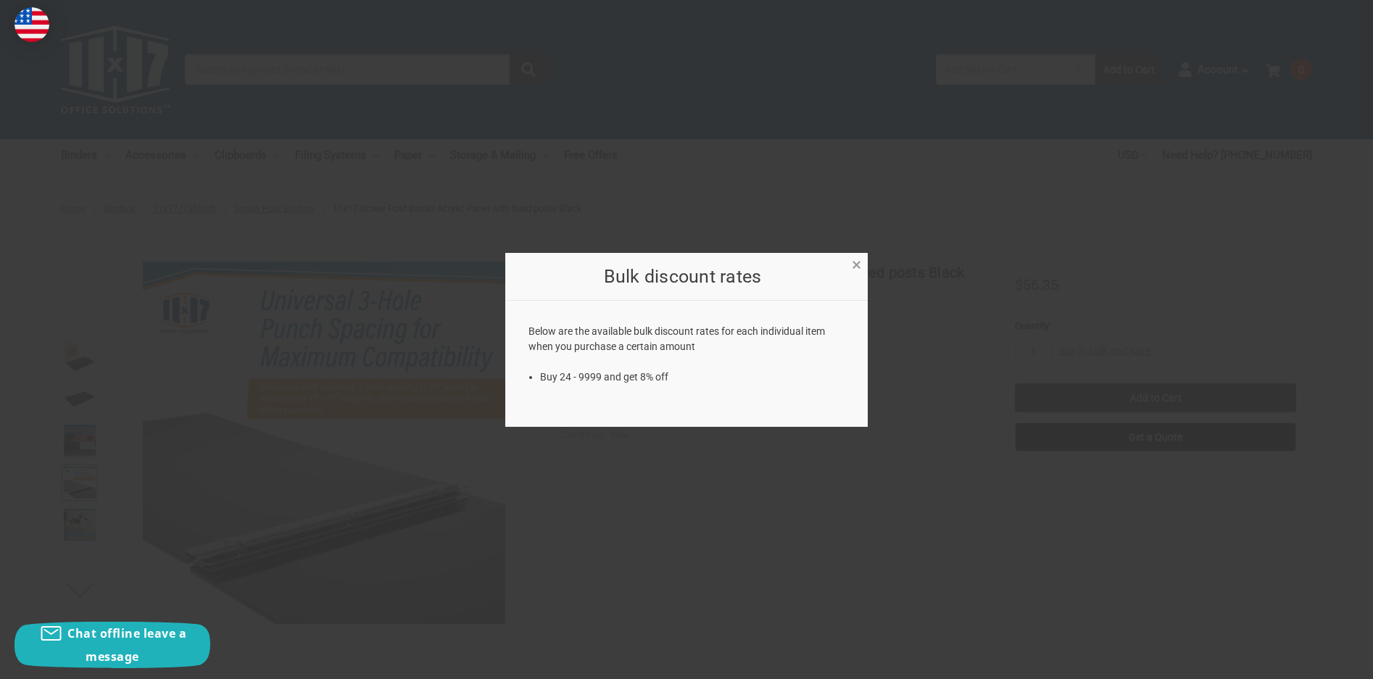
click at [852, 263] on span "×" at bounding box center [856, 265] width 9 height 21
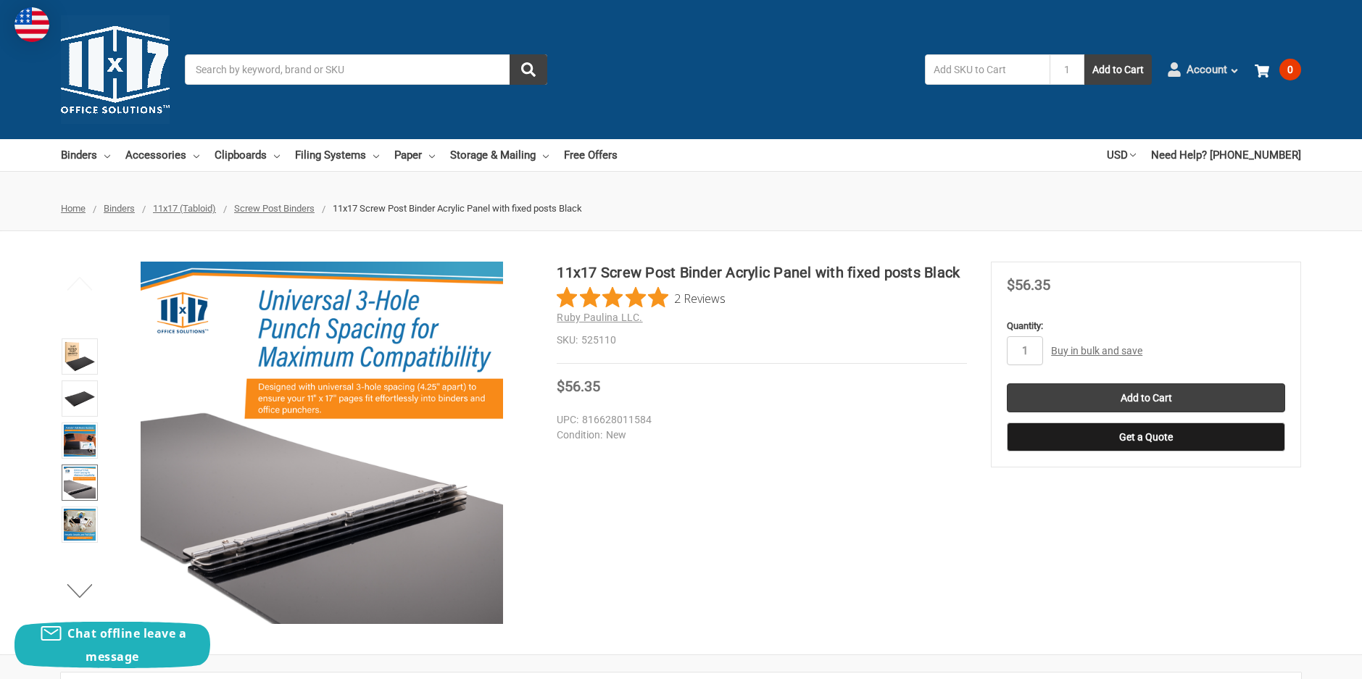
click at [1210, 67] on span "Account" at bounding box center [1207, 70] width 41 height 17
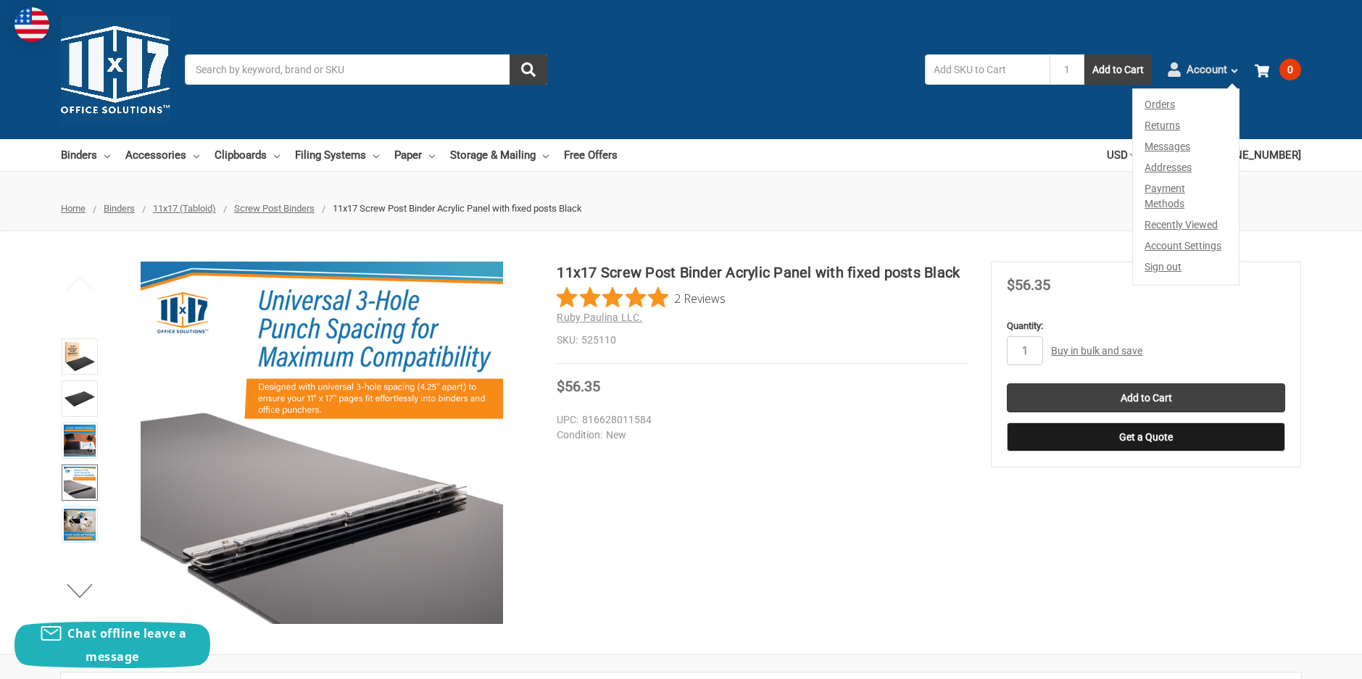
click at [1210, 67] on span "Account" at bounding box center [1207, 70] width 41 height 17
